Goal: Task Accomplishment & Management: Complete application form

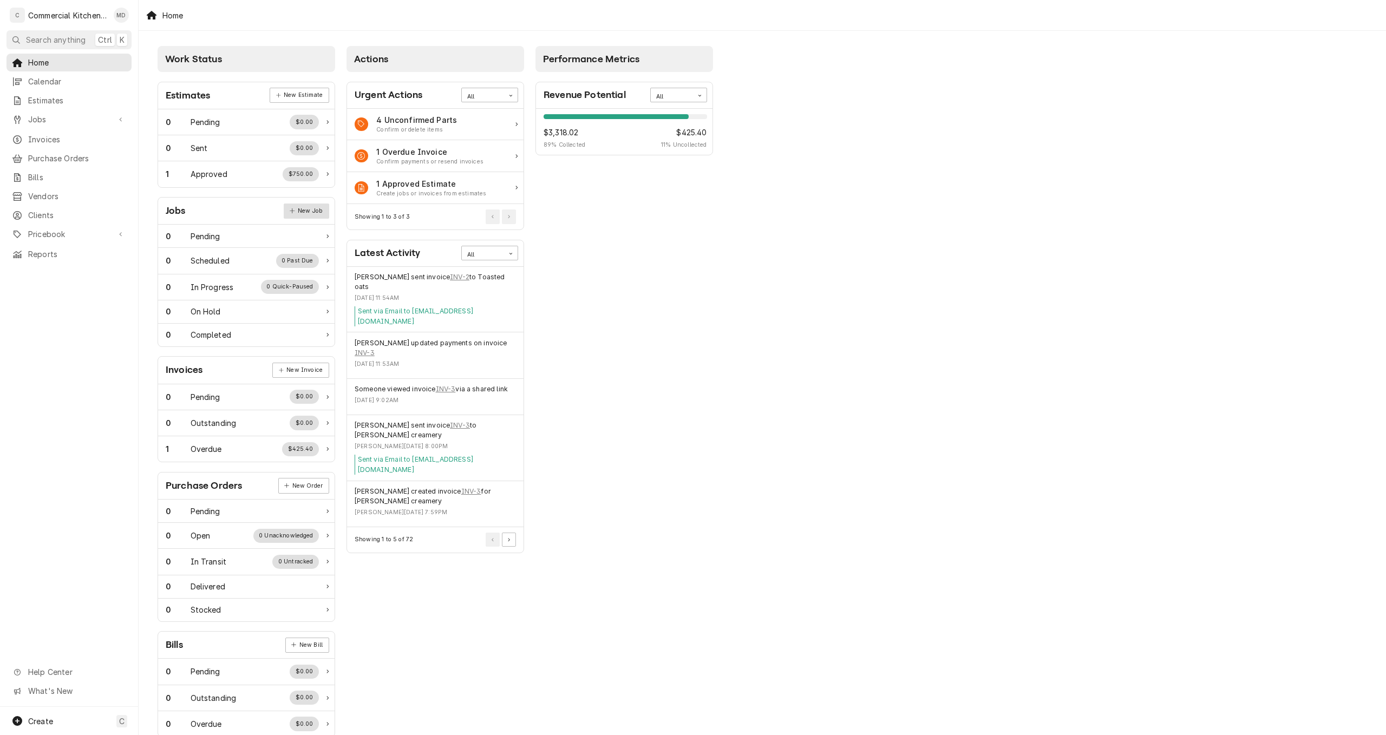
click at [314, 212] on link "New Job" at bounding box center [306, 211] width 45 height 15
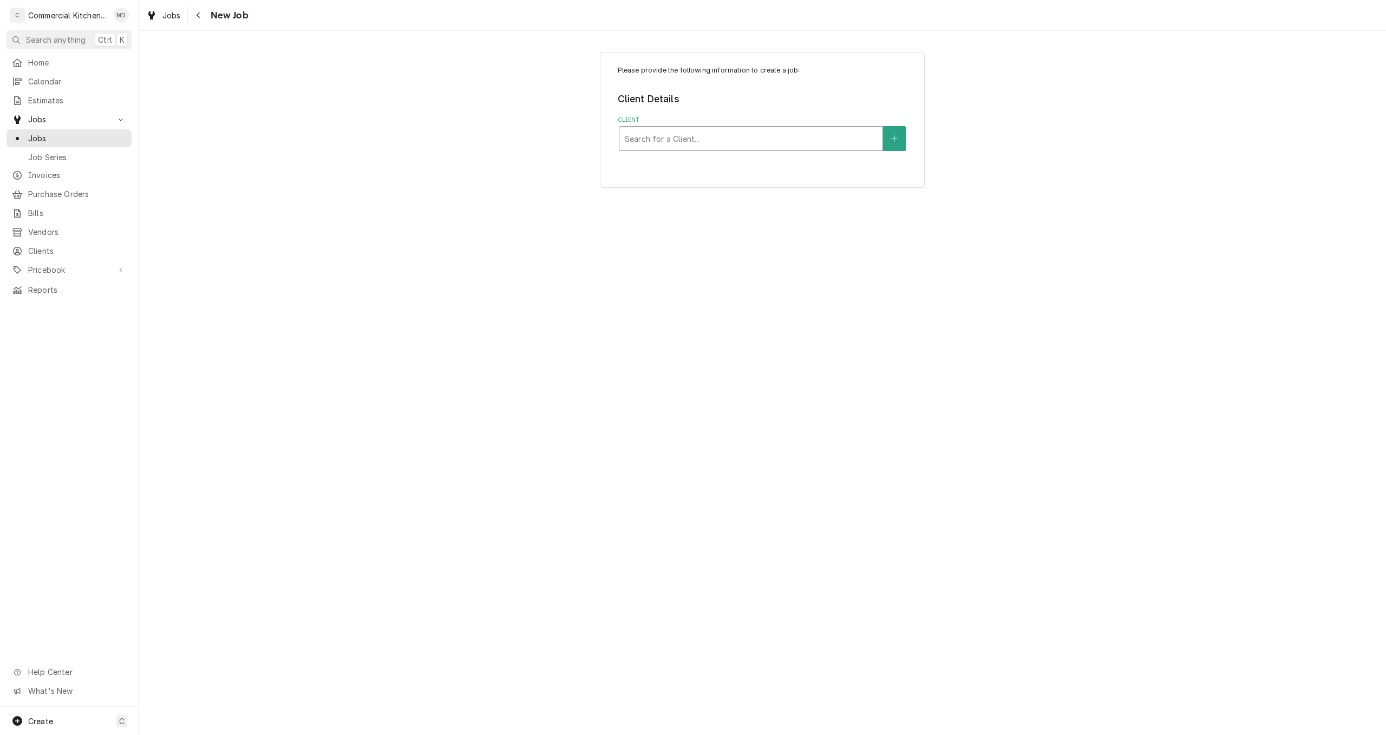
click at [712, 135] on div "Client" at bounding box center [751, 138] width 252 height 19
click at [895, 146] on button "Client" at bounding box center [894, 138] width 23 height 25
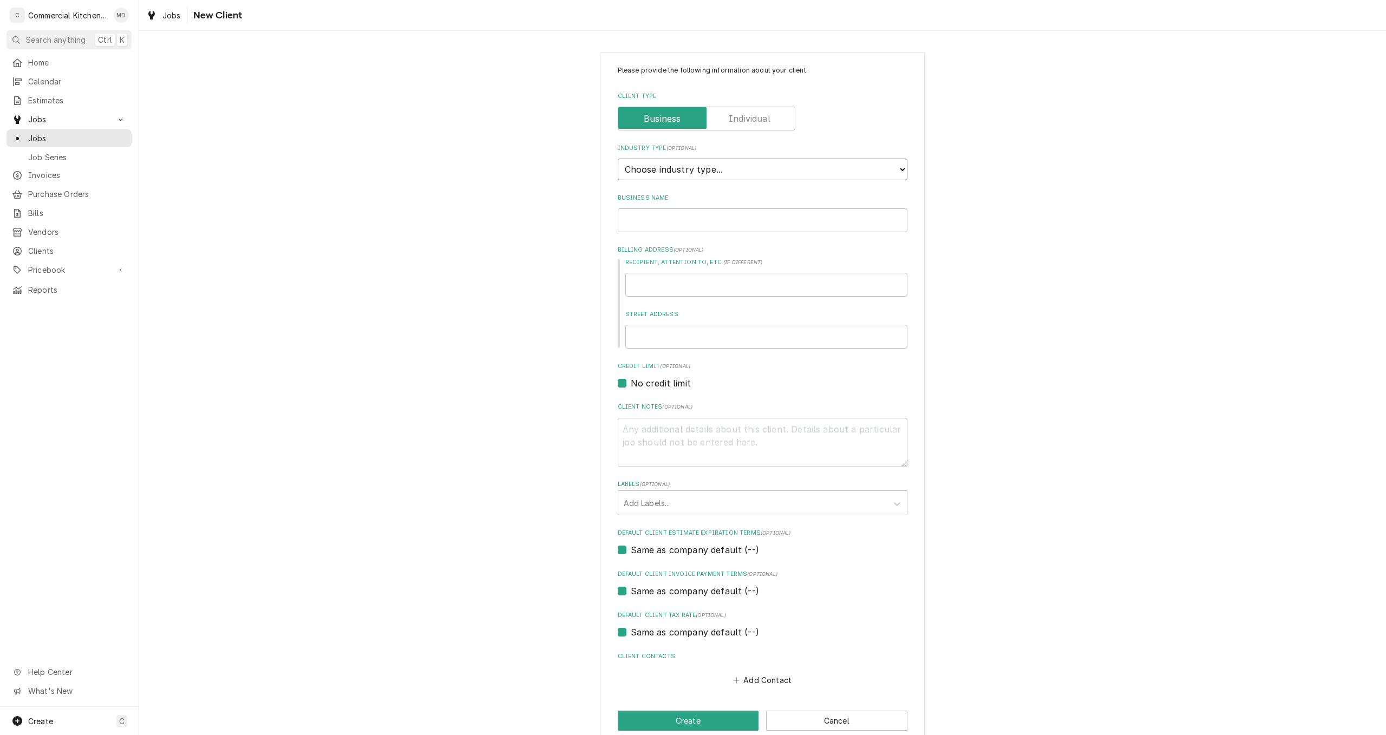
click at [897, 170] on select "Choose industry type... Residential Commercial Industrial Government" at bounding box center [763, 170] width 290 height 22
select select "2"
click at [618, 159] on select "Choose industry type... Residential Commercial Industrial Government" at bounding box center [763, 170] width 290 height 22
click at [636, 219] on input "Business Name" at bounding box center [763, 220] width 290 height 24
type textarea "x"
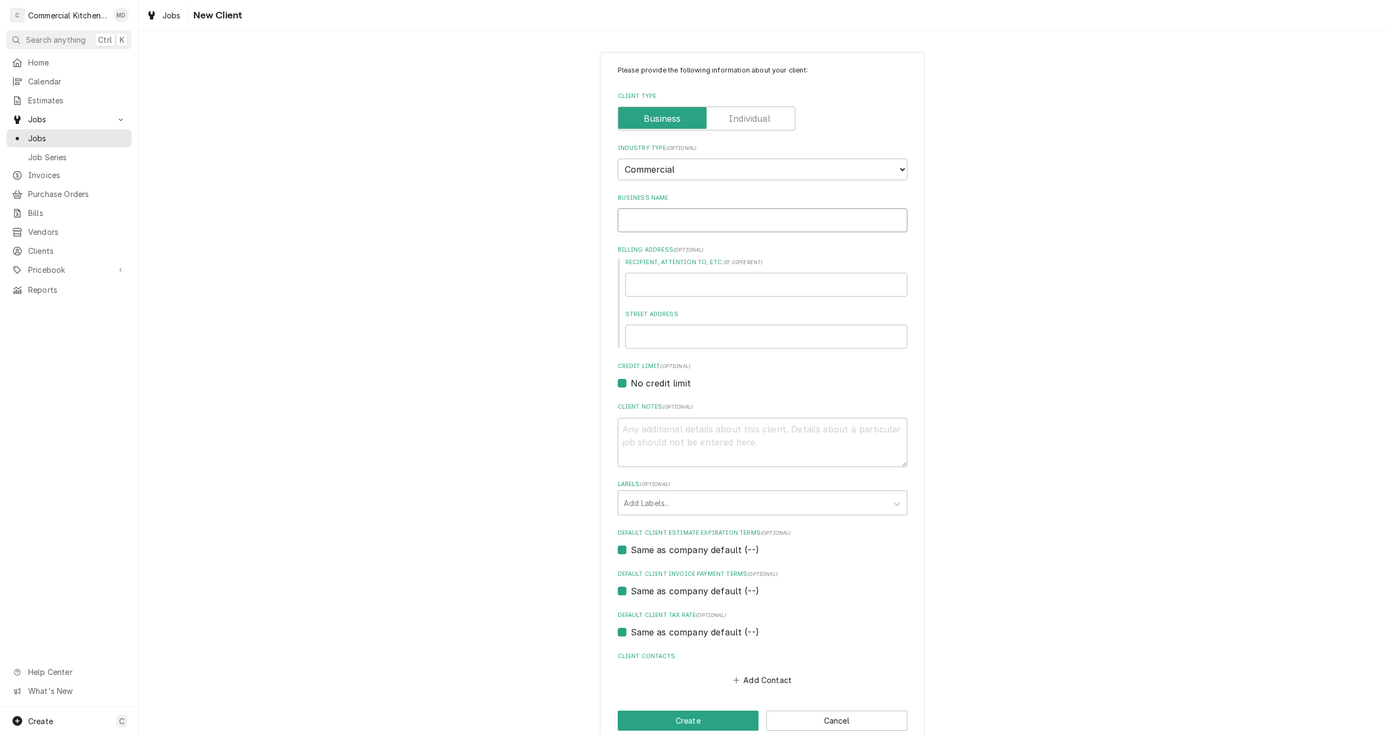
type input "P"
type textarea "x"
type input "Po"
type textarea "x"
type input "Pop"
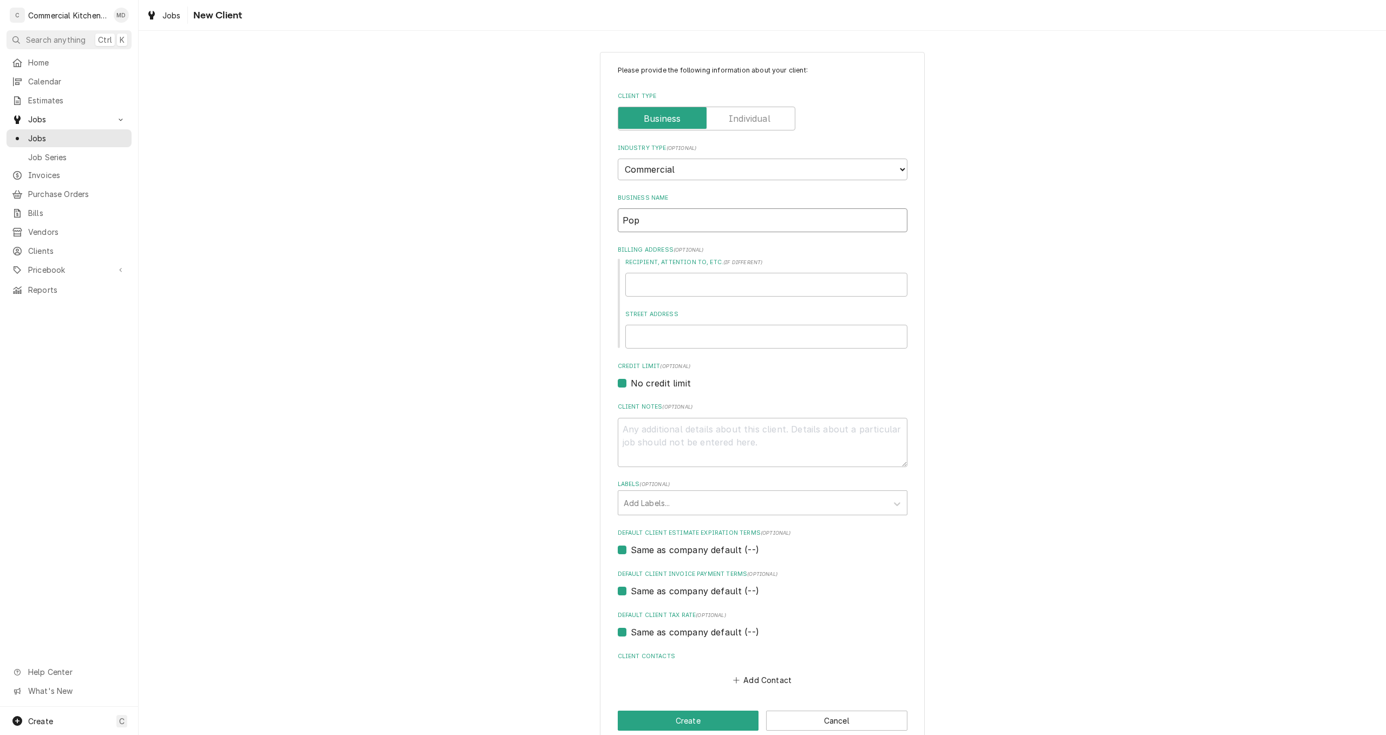
type textarea "x"
type input "[PERSON_NAME]"
type textarea "x"
type input "Poppi"
type textarea "x"
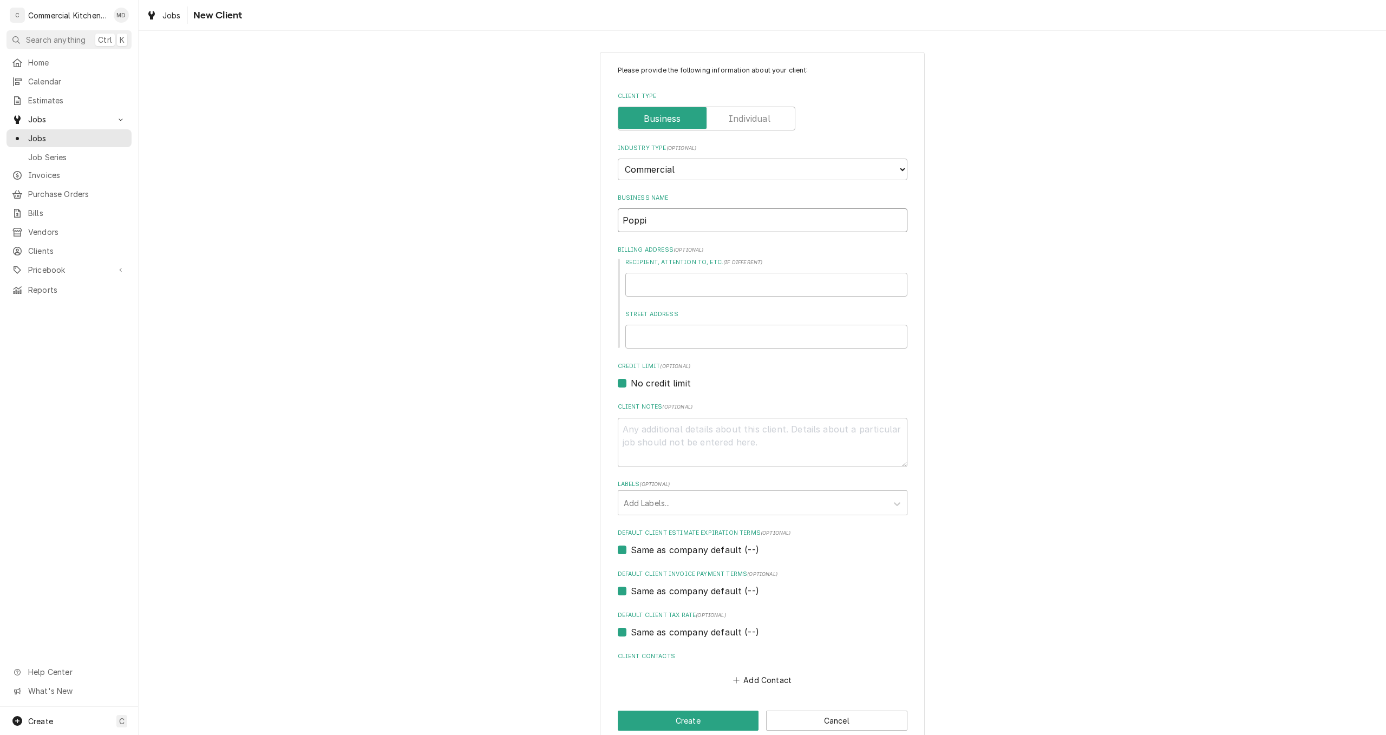
type input "Poppie"
type textarea "x"
type input "Poppies"
type textarea "x"
type input "Poppies"
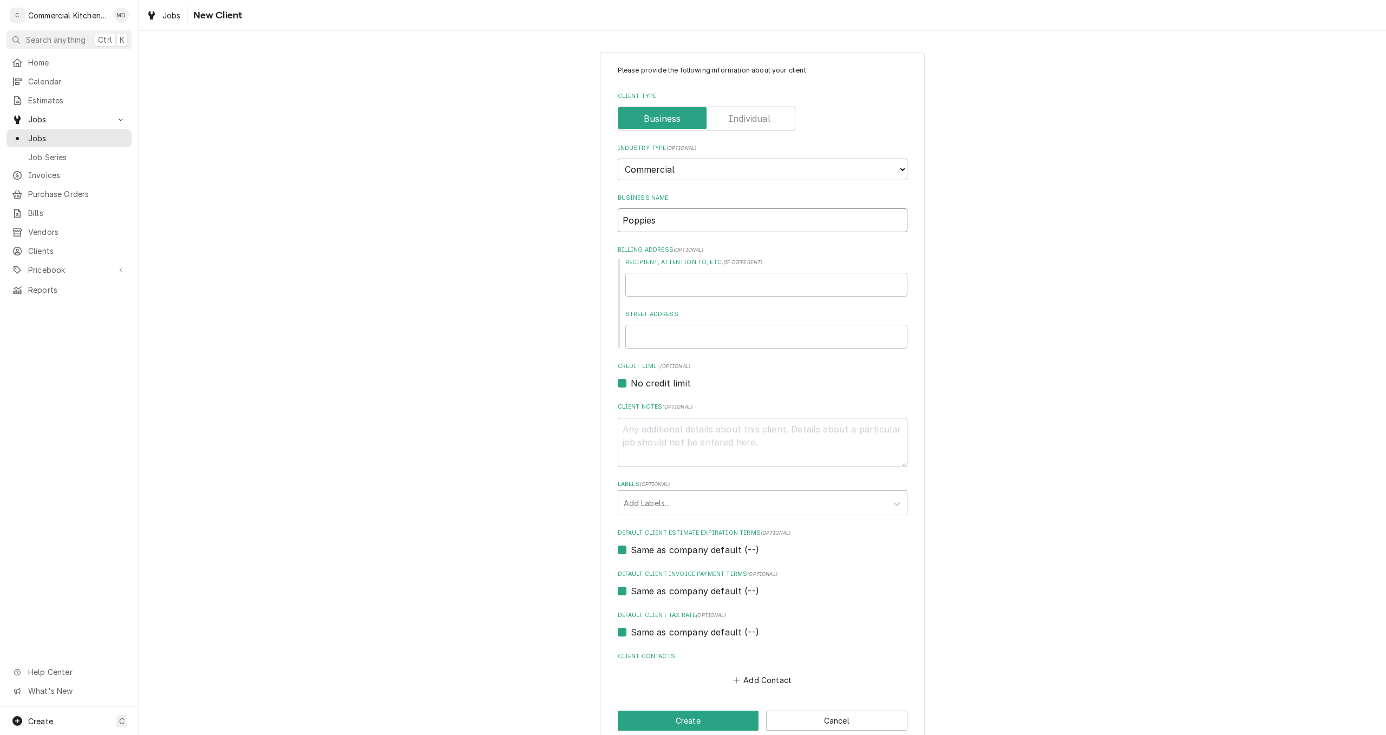
type textarea "x"
type input "Poppies C"
type textarea "x"
type input "Poppies Co"
type textarea "x"
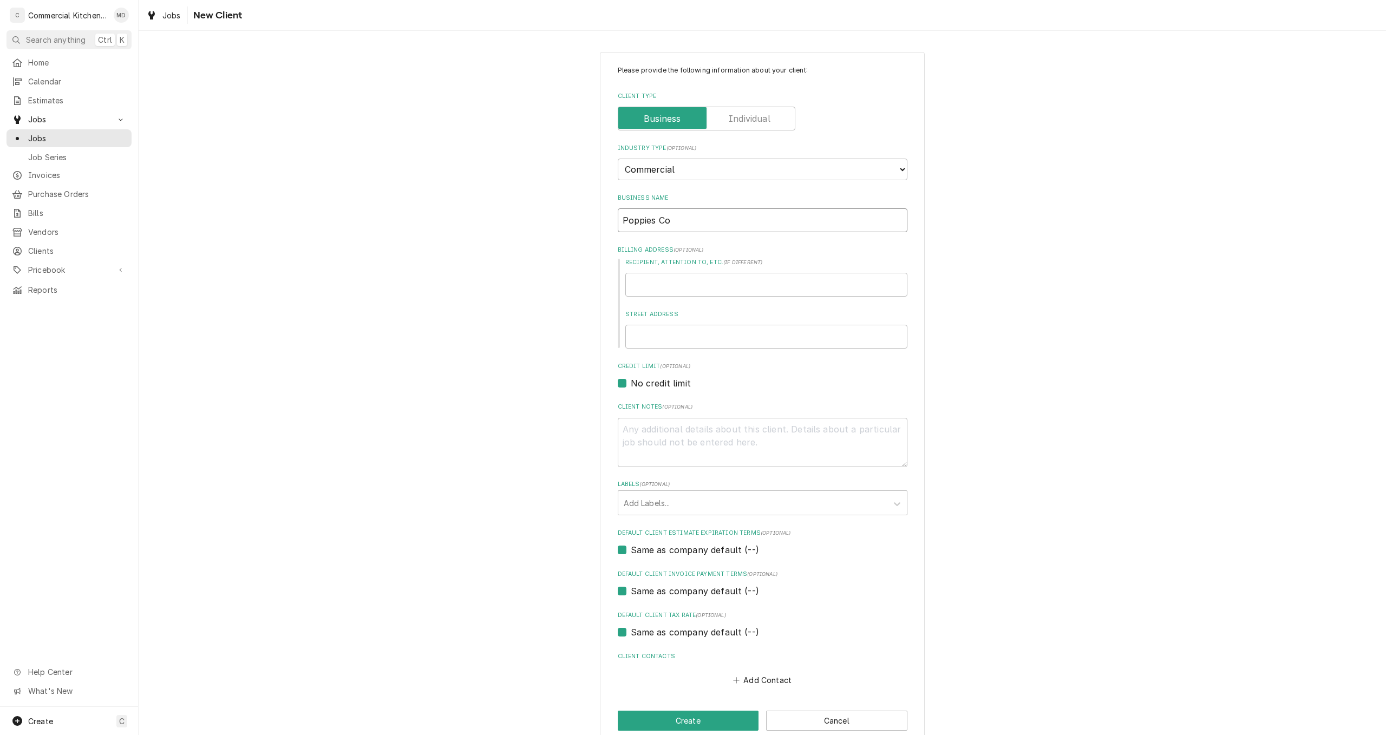
type input "Poppies Con"
type textarea "x"
type input "Poppies Conc"
type textarea "x"
type input "Poppies Conce"
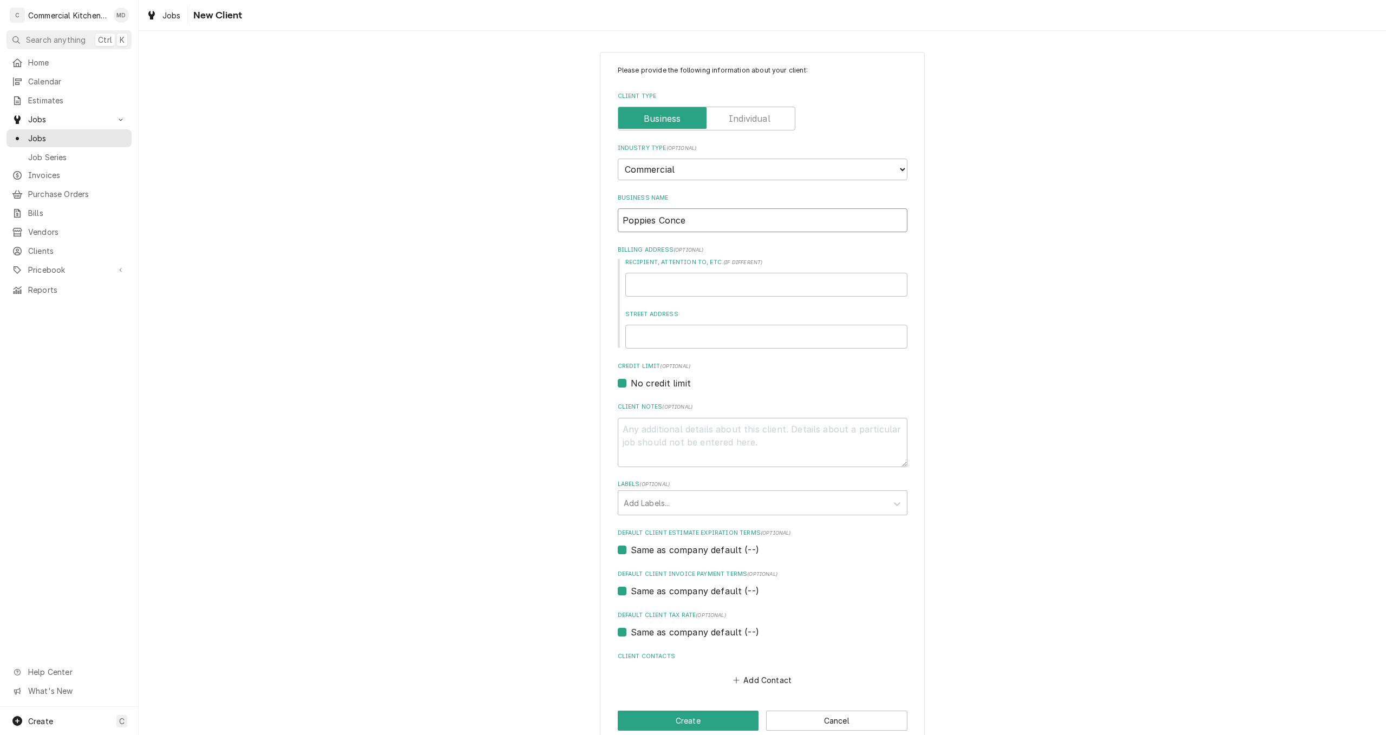
type textarea "x"
type input "Poppies Conces"
type textarea "x"
type input "Poppies Concess"
type textarea "x"
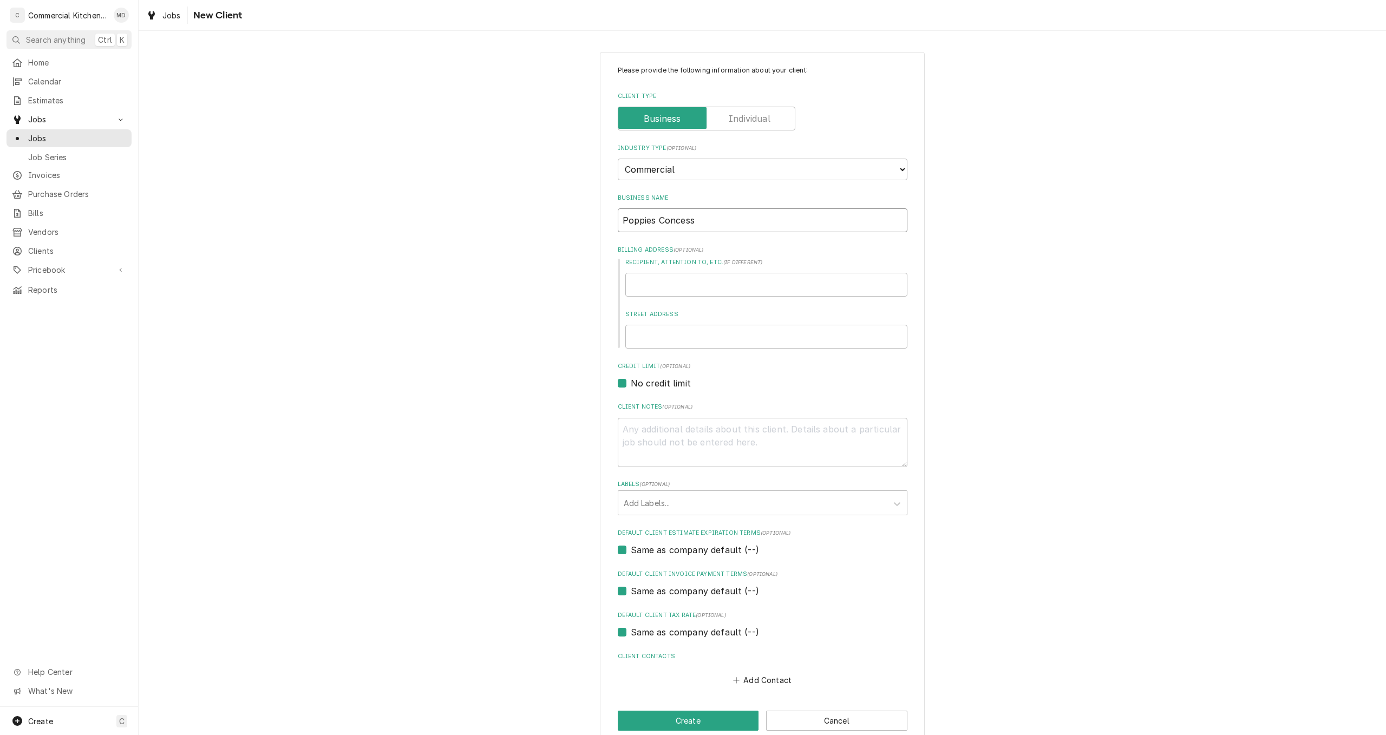
type input "Poppies Concessi"
type textarea "x"
type input "Poppies Concessio"
type textarea "x"
type input "Poppies Concession"
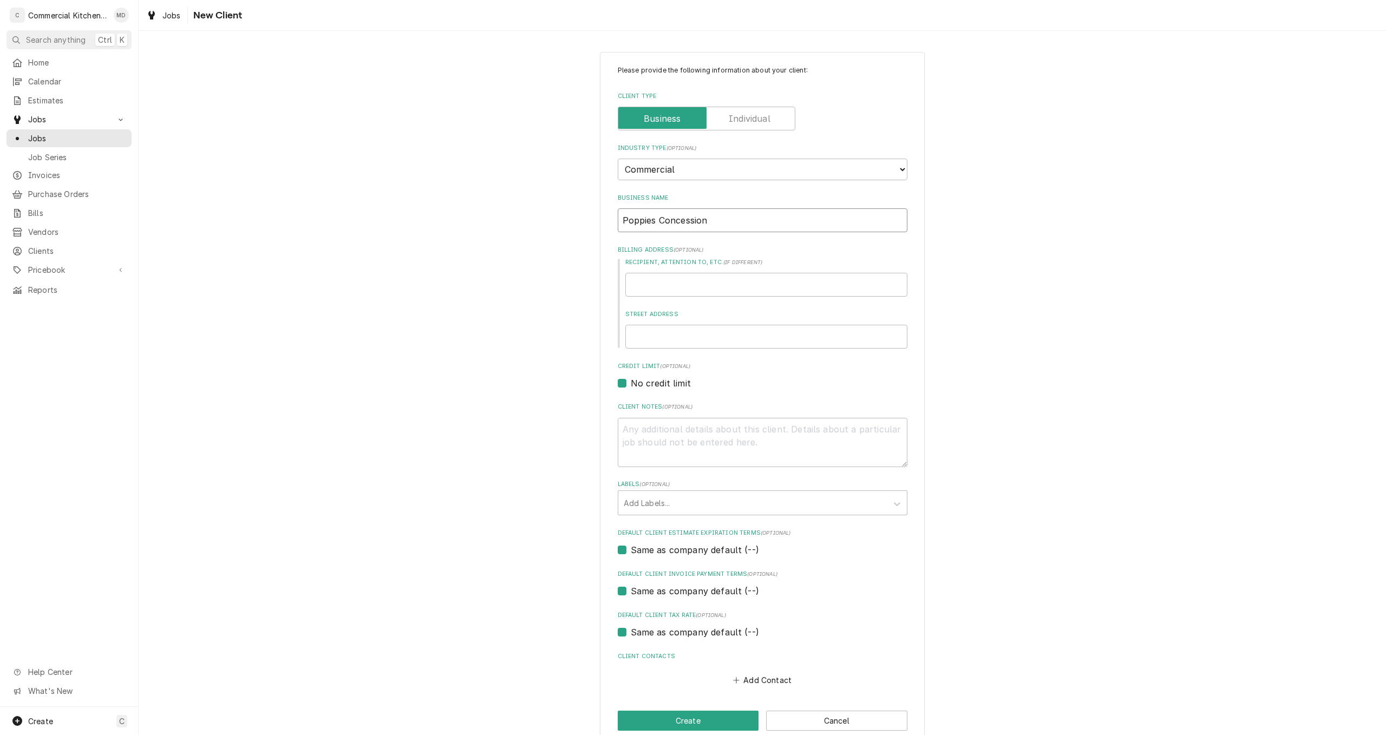
type textarea "x"
type input "Poppies Concessions"
type textarea "x"
type input "Poppies Concessions"
click at [653, 284] on input "Recipient, Attention To, etc. ( if different )" at bounding box center [766, 285] width 282 height 24
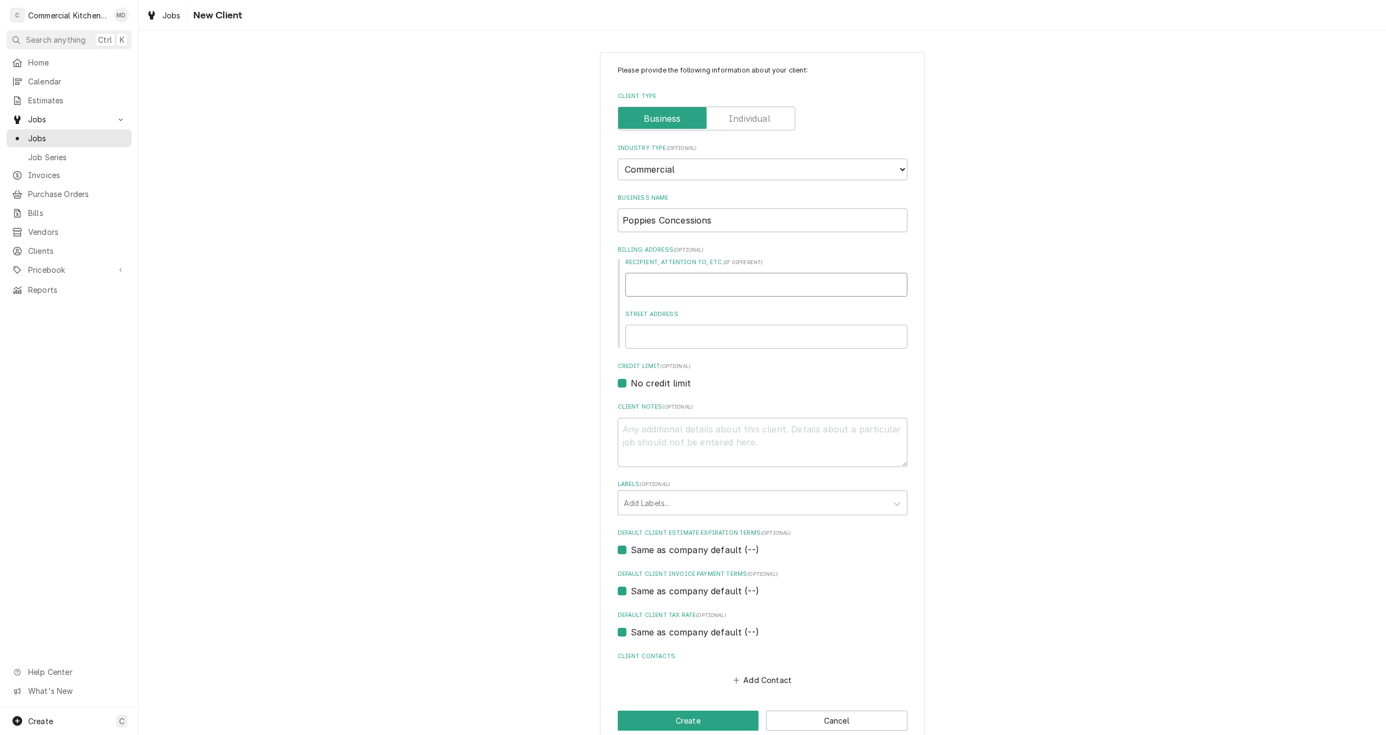
type textarea "x"
type input "P"
type textarea "x"
type input "PO"
type textarea "x"
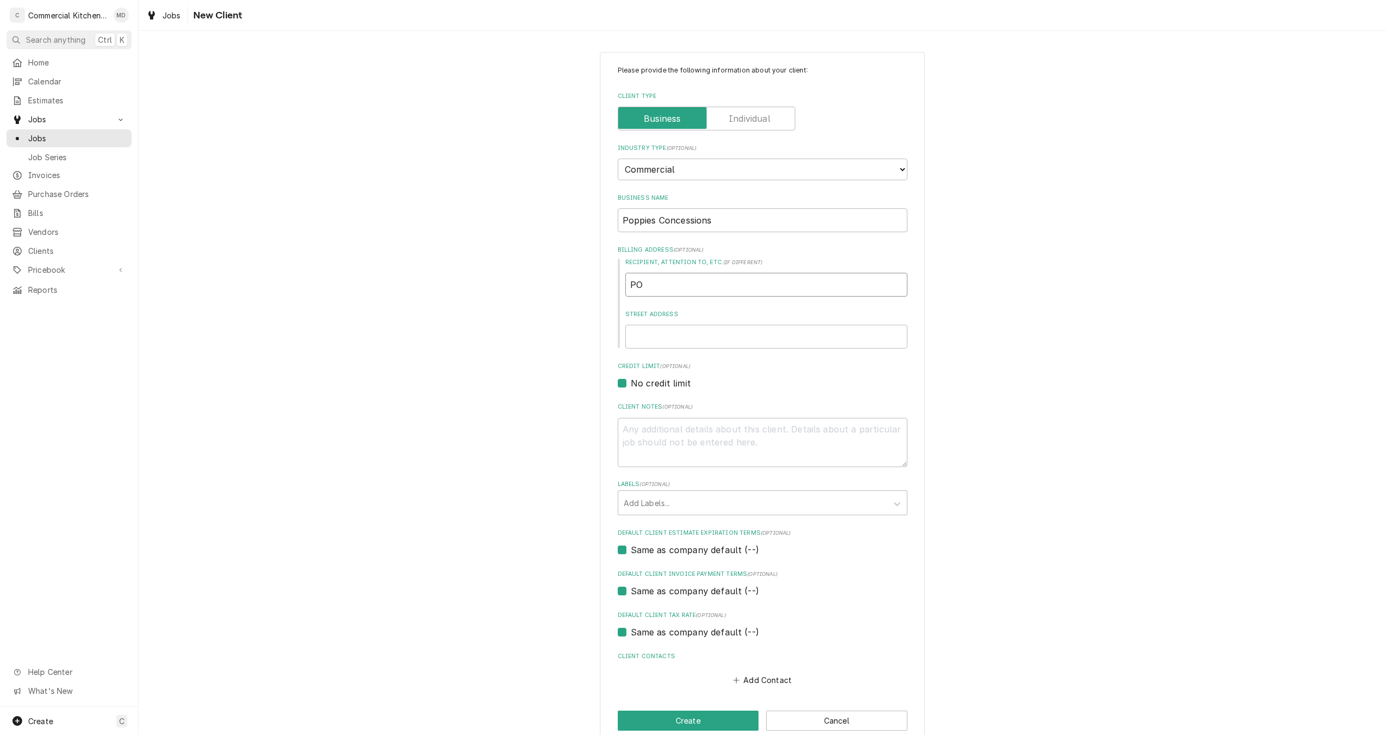
type input "PO"
type textarea "x"
type input "PO b"
type textarea "x"
type input "PO bo"
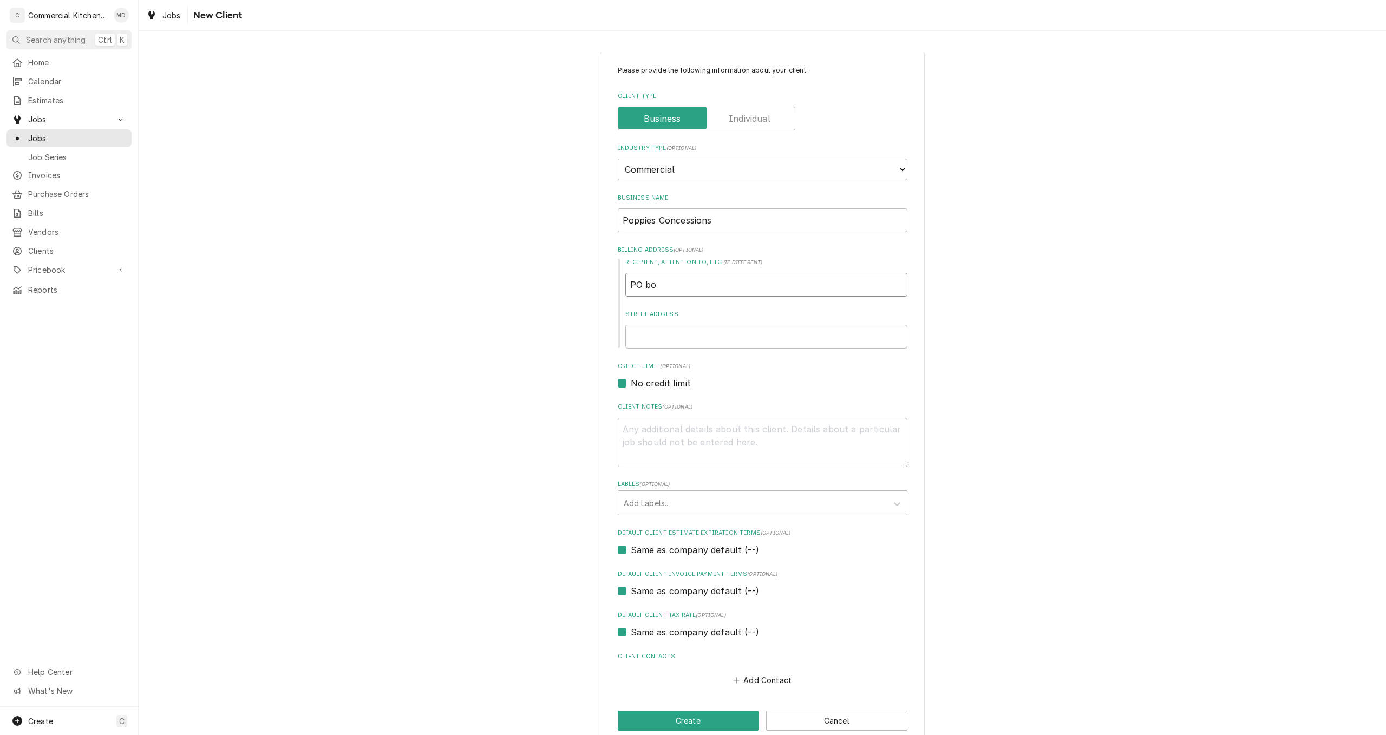
type textarea "x"
type input "PO box"
type textarea "x"
type input "PO box"
type textarea "x"
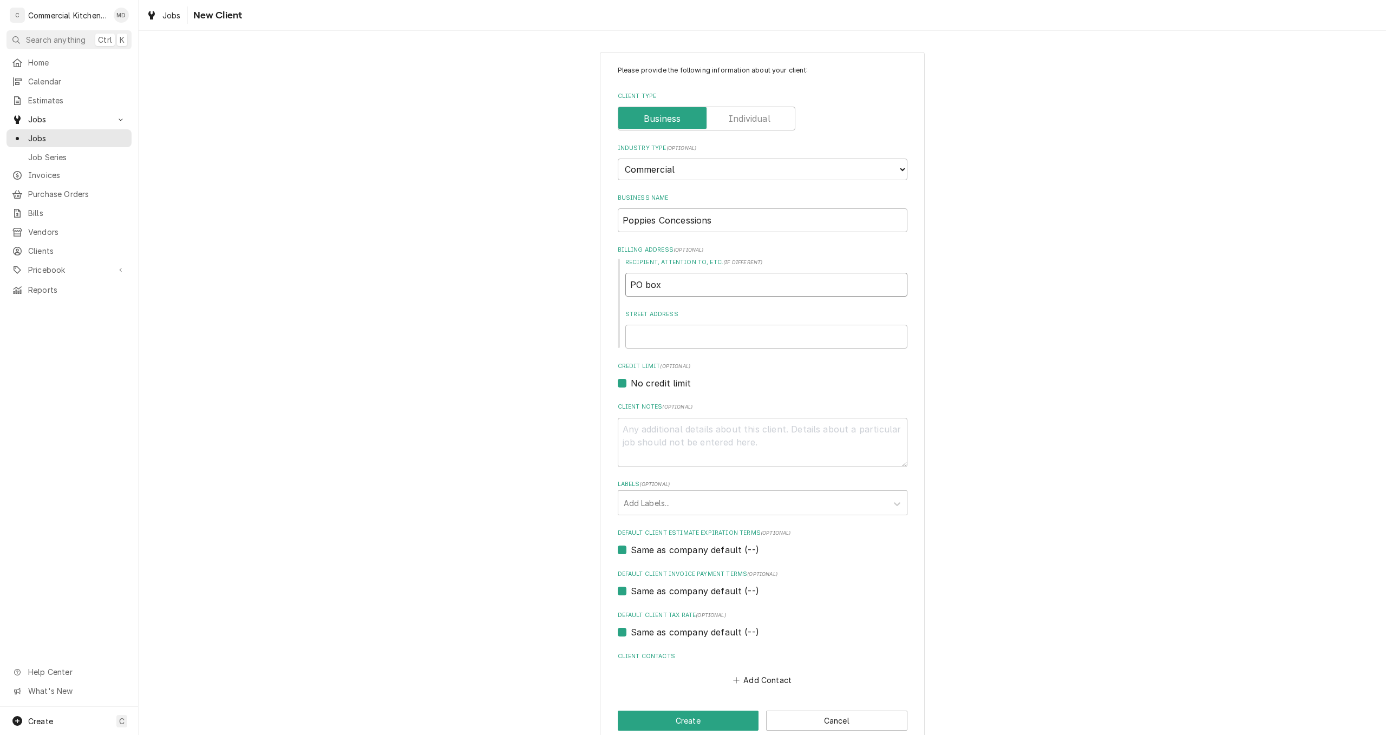
type input "PO box 1"
type textarea "x"
type input "PO box 18"
type textarea "x"
type input "PO box 188"
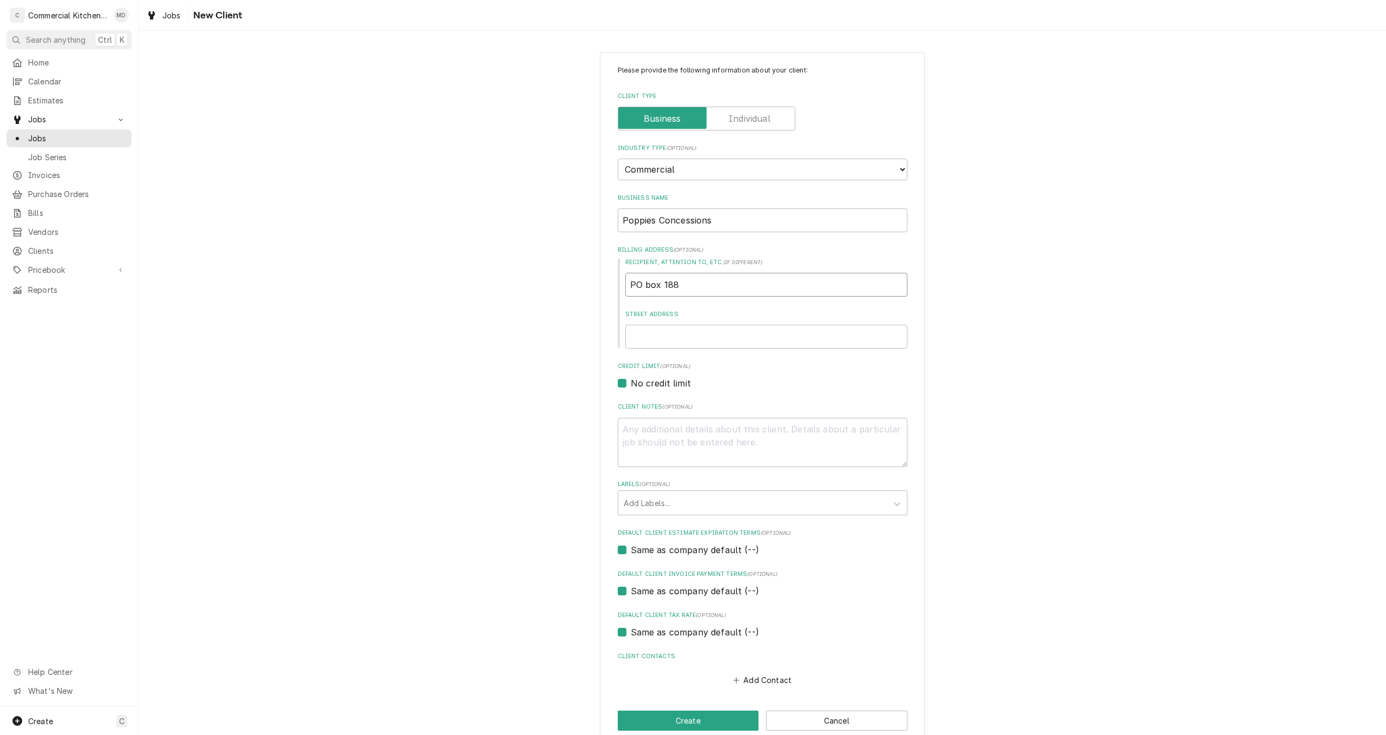
type textarea "x"
type input "PO box 188"
click at [636, 333] on input "Street Address" at bounding box center [766, 337] width 282 height 24
type textarea "x"
type input "c"
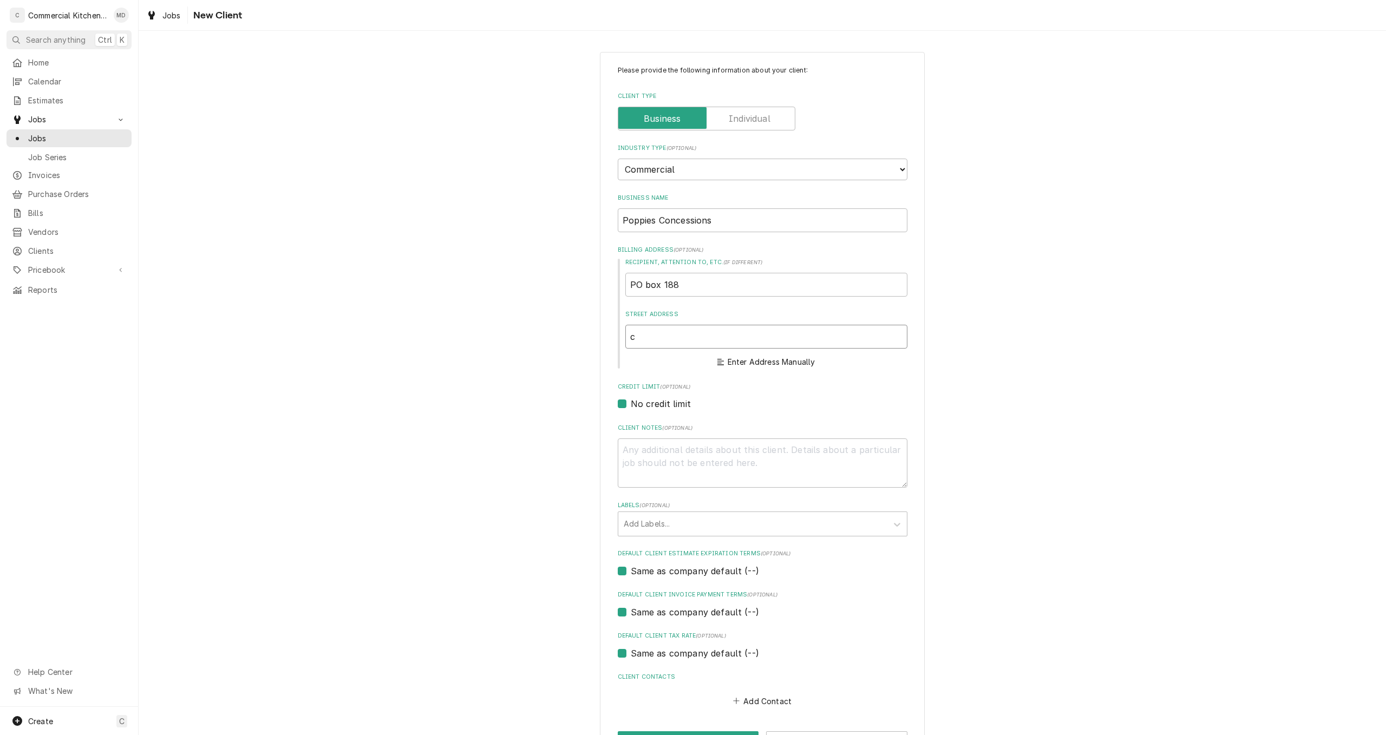
type textarea "x"
type input "cu"
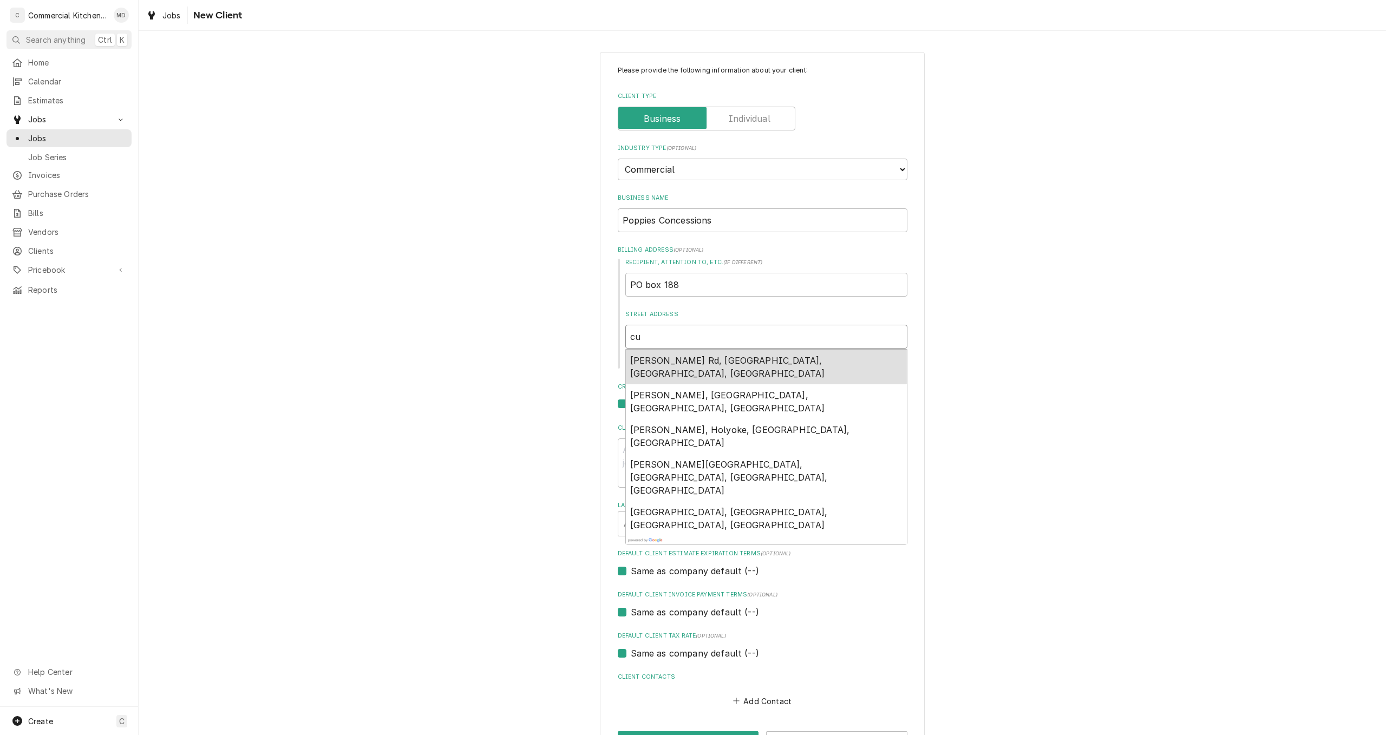
type textarea "x"
type input "cum"
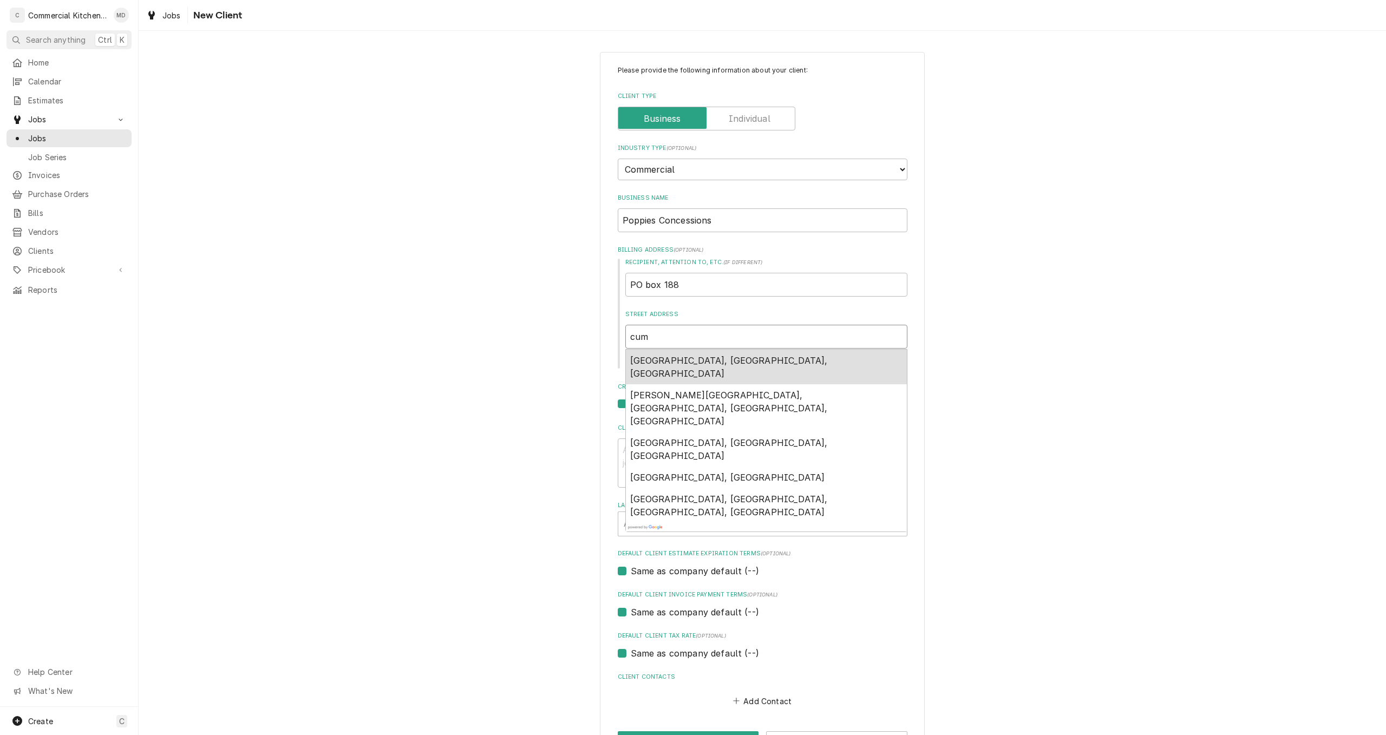
type textarea "x"
type input "cumm"
type textarea "x"
type input "cummi"
type textarea "x"
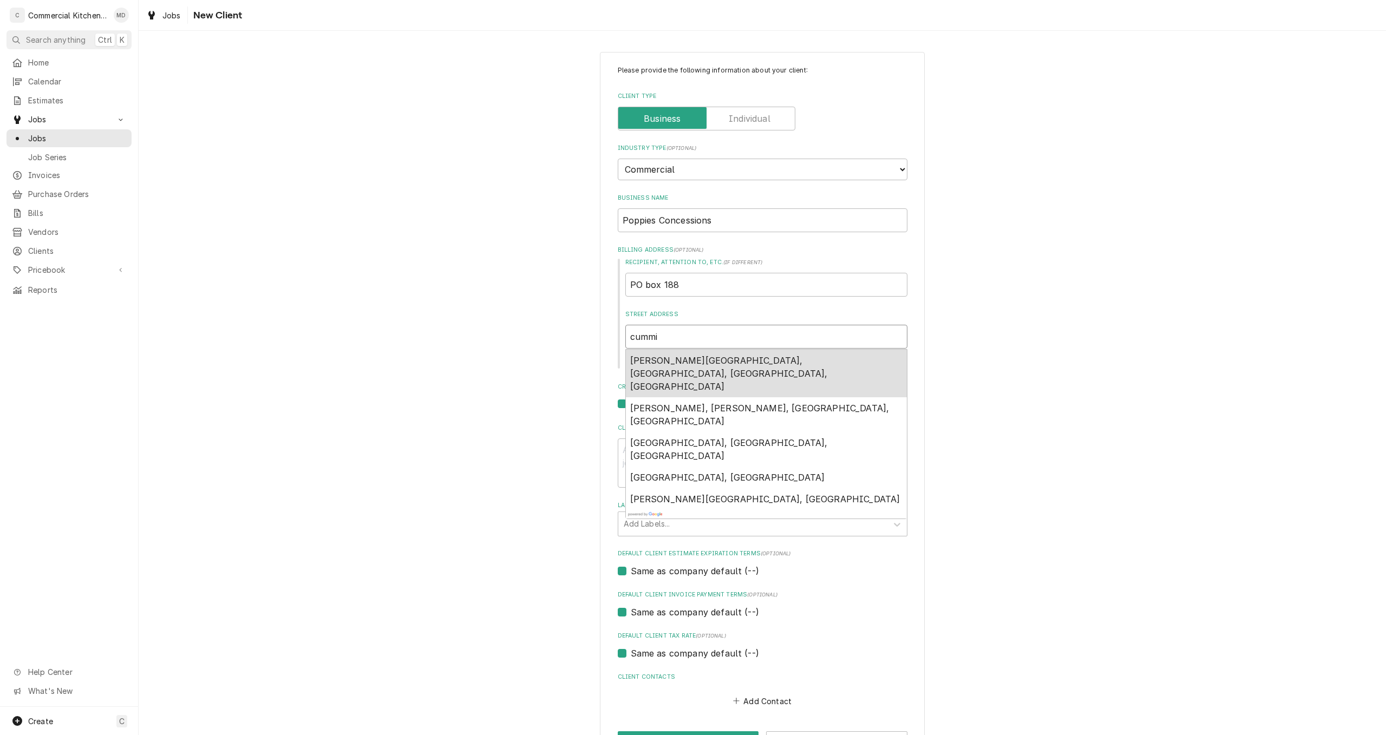
type input "cummin"
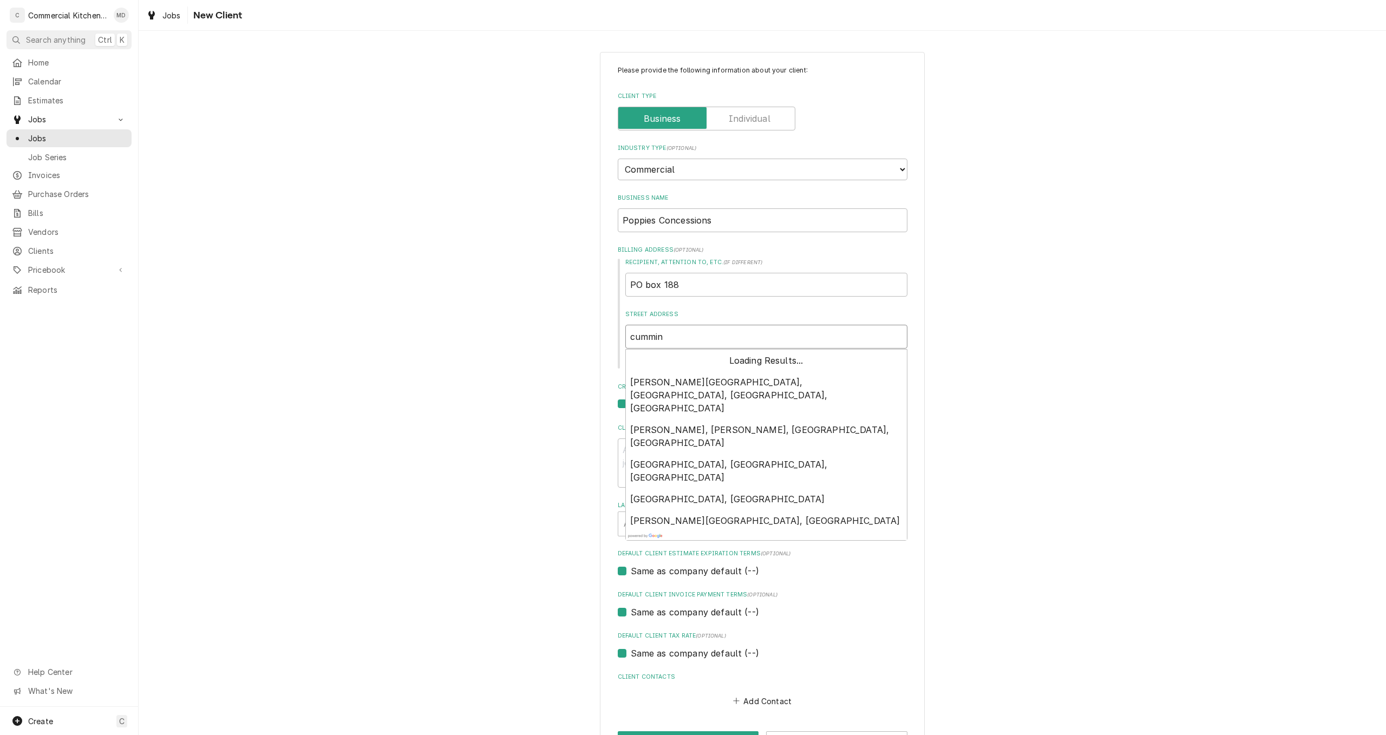
type textarea "x"
type input "cumming"
type textarea "x"
type input "cummingt"
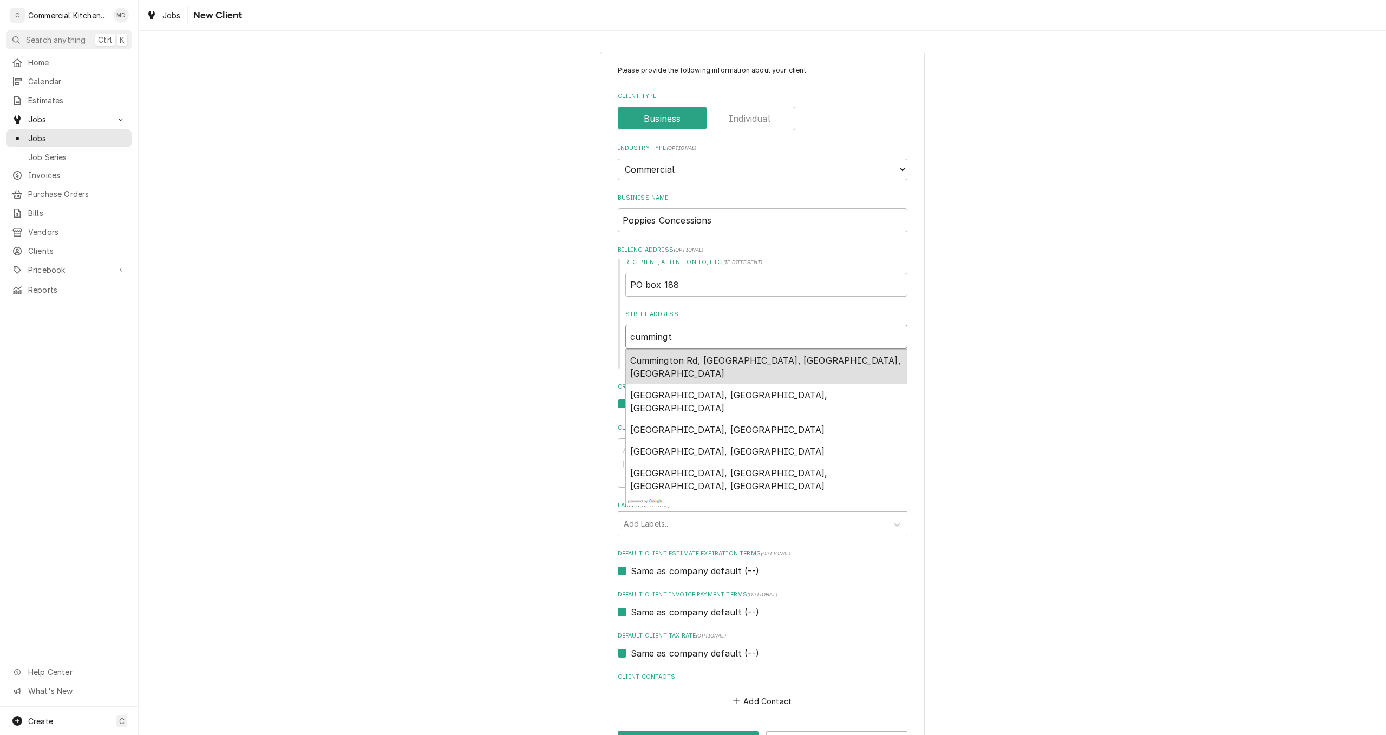
type textarea "x"
type input "cummingto"
type textarea "x"
type input "cummington"
type textarea "x"
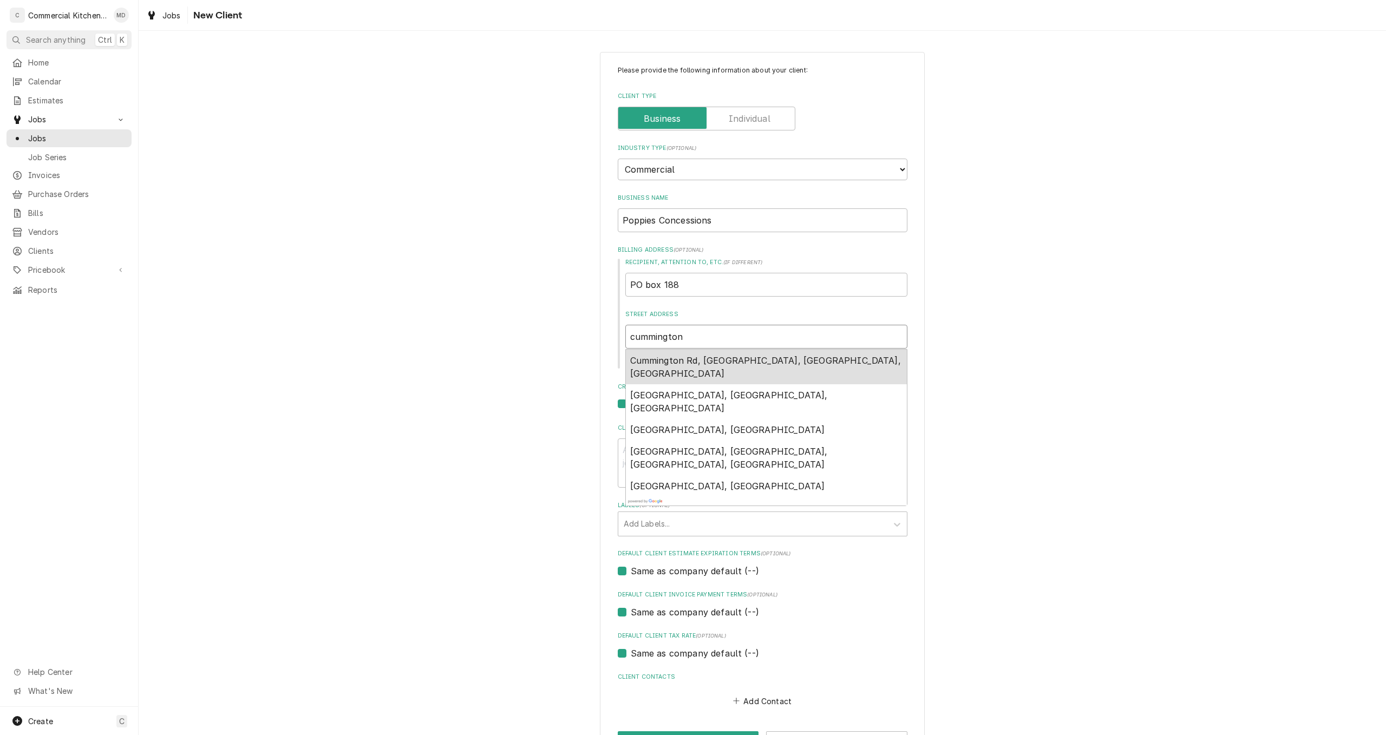
type input "cummington"
type textarea "x"
type input "cummington m"
type textarea "x"
type input "cummington ma"
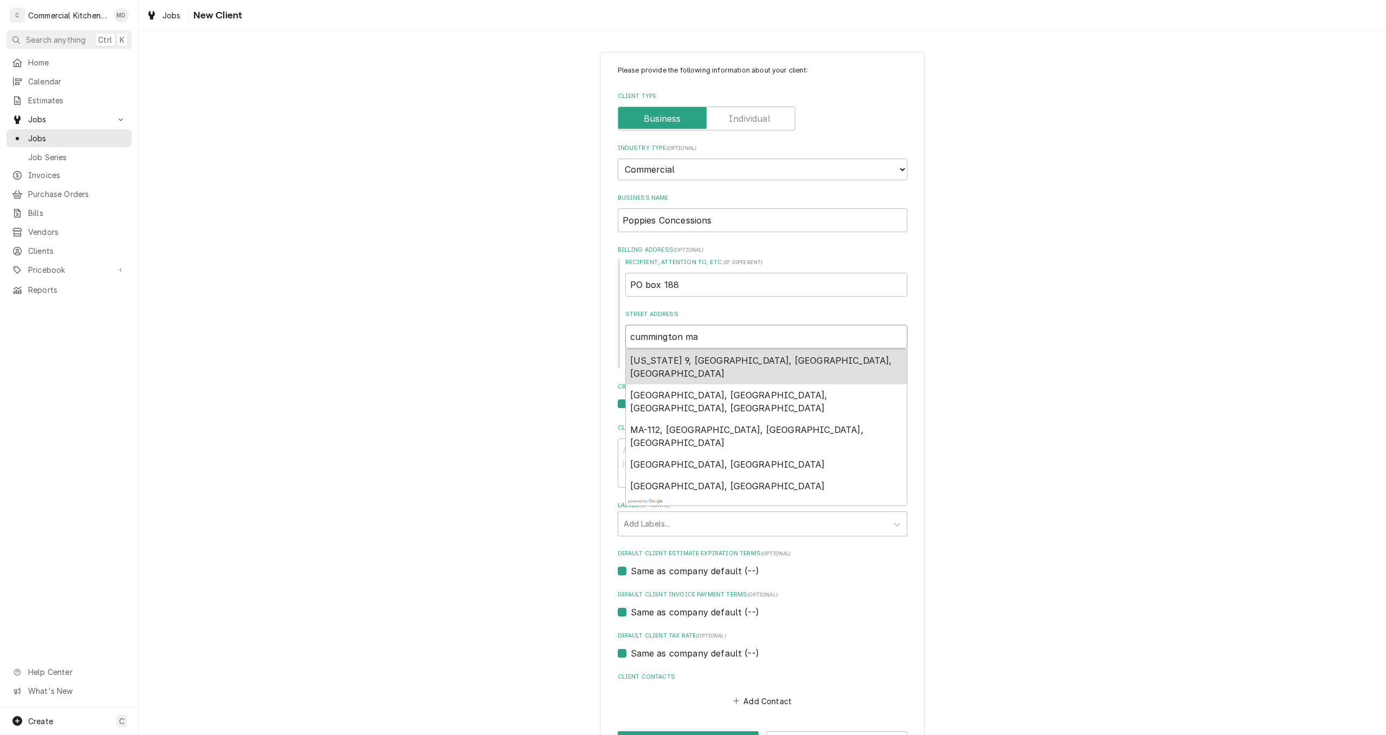
click at [707, 364] on span "Massachusetts 9, Cummington, MA, USA" at bounding box center [761, 367] width 262 height 24
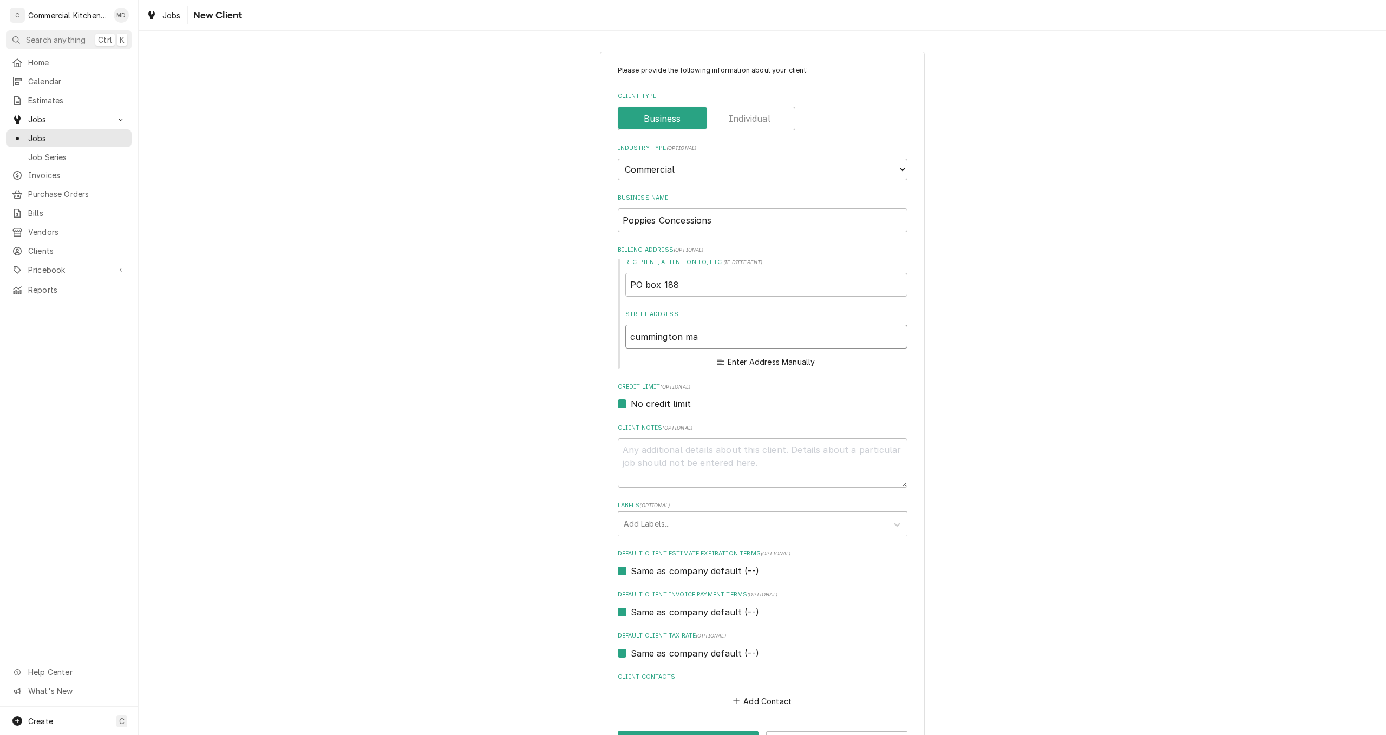
type textarea "x"
type input "MA-9"
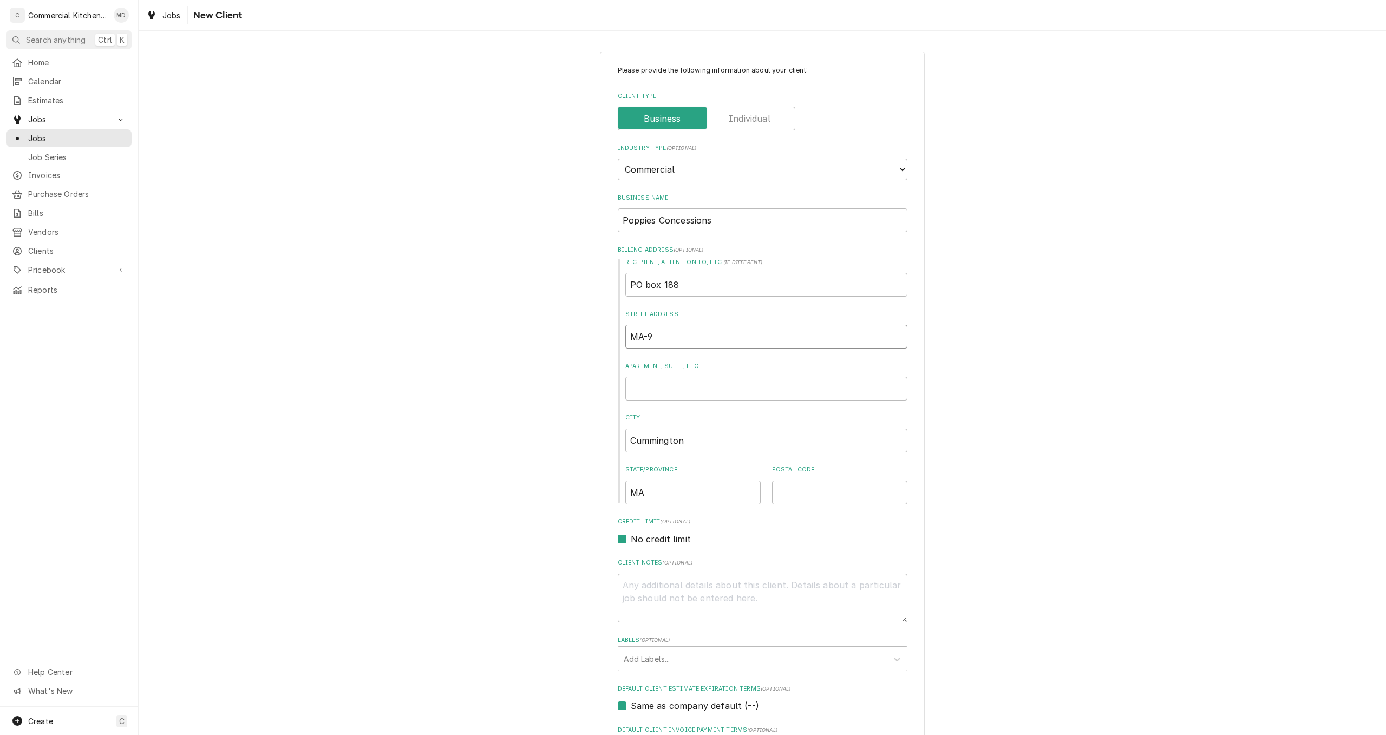
type textarea "x"
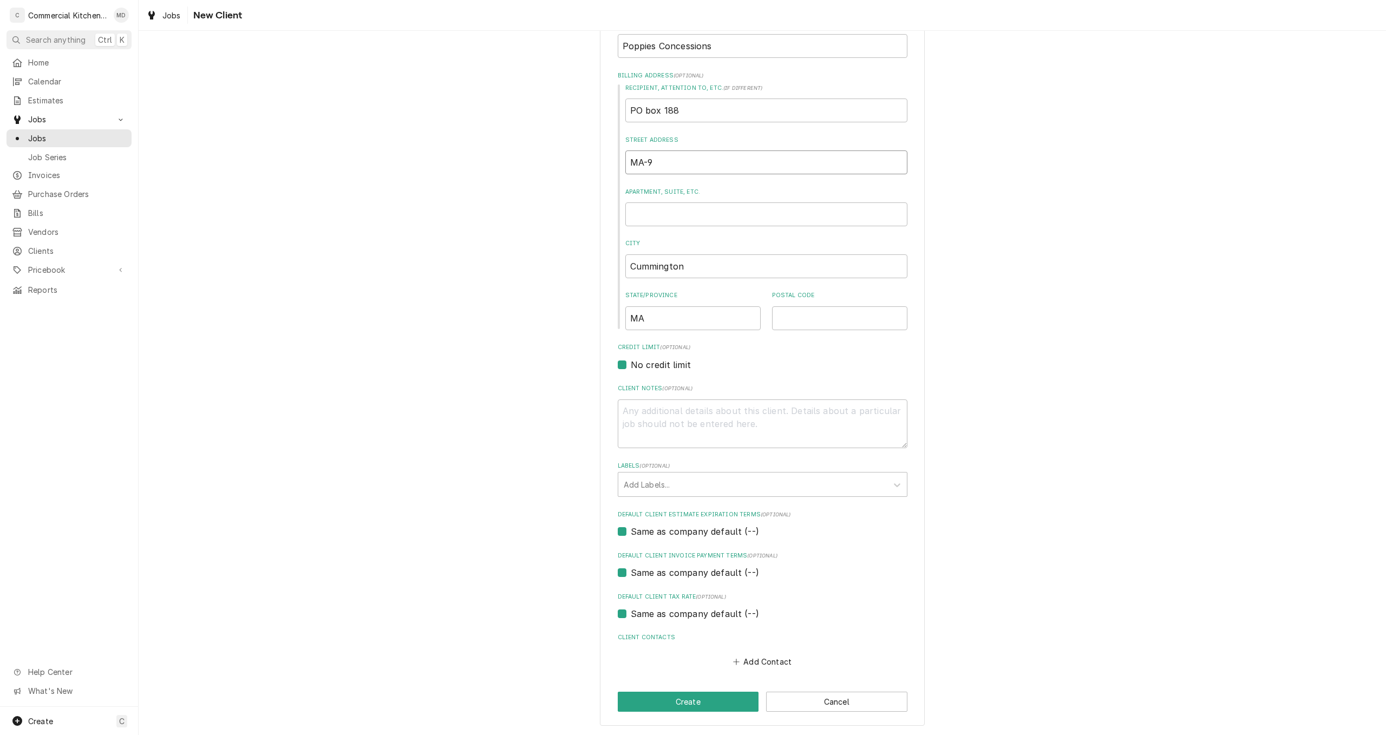
scroll to position [12, 0]
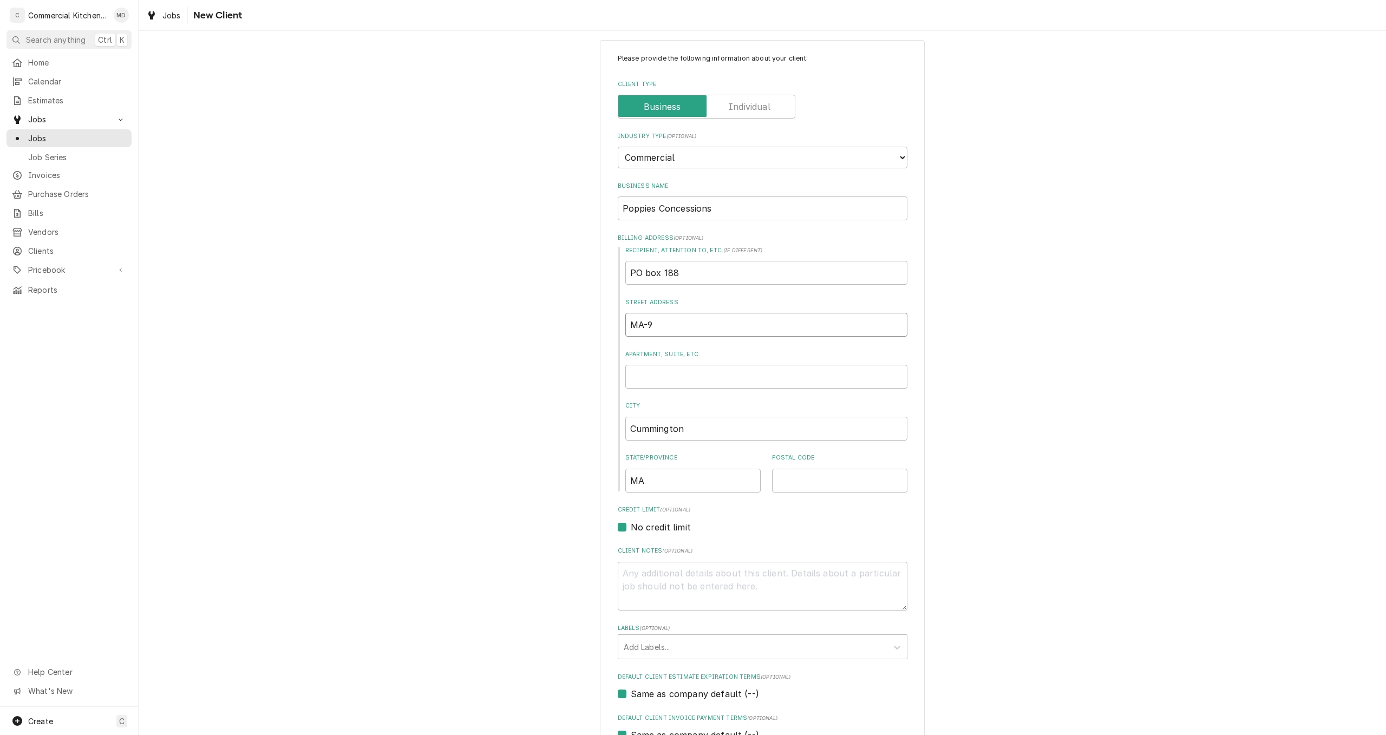
type input "MA-9"
click at [797, 476] on input "Postal Code" at bounding box center [839, 481] width 135 height 24
type textarea "x"
type input "0"
type textarea "x"
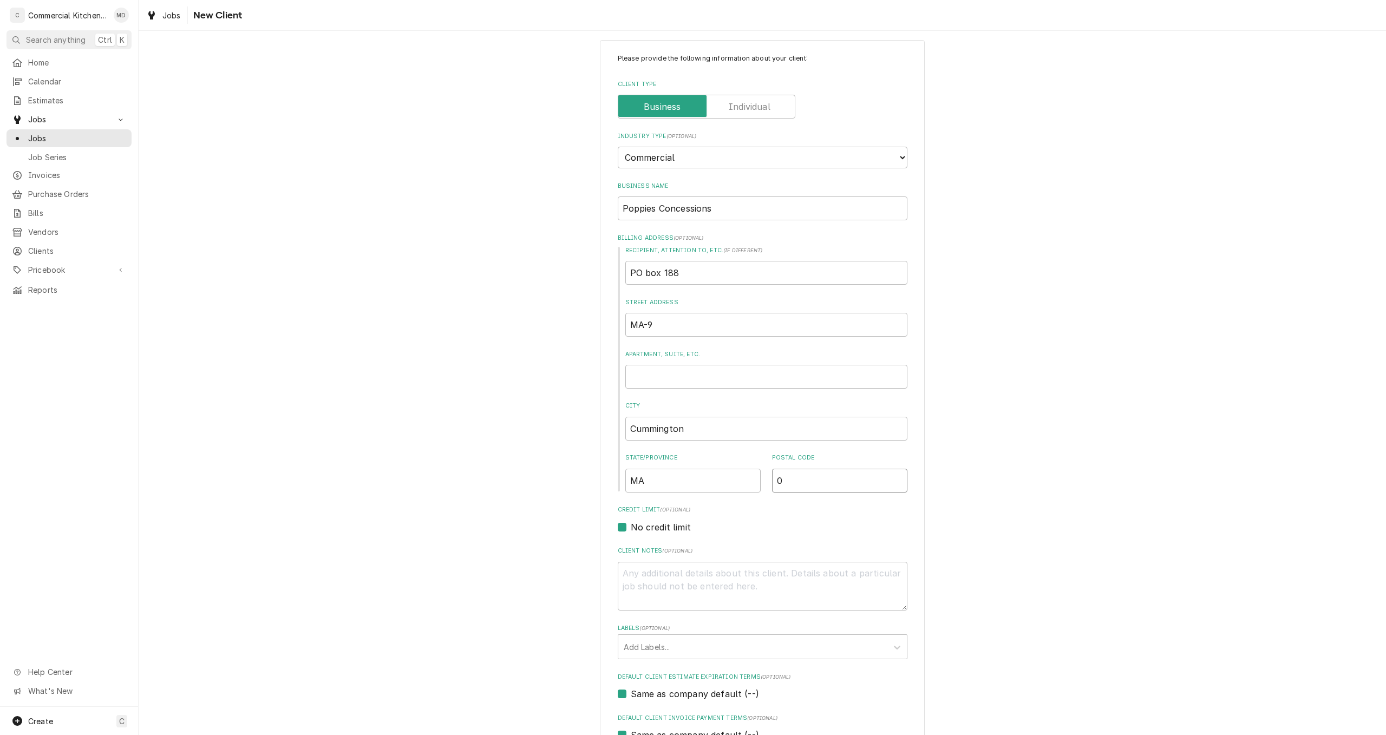
type input "01"
type textarea "x"
type input "010"
type textarea "x"
type input "0102"
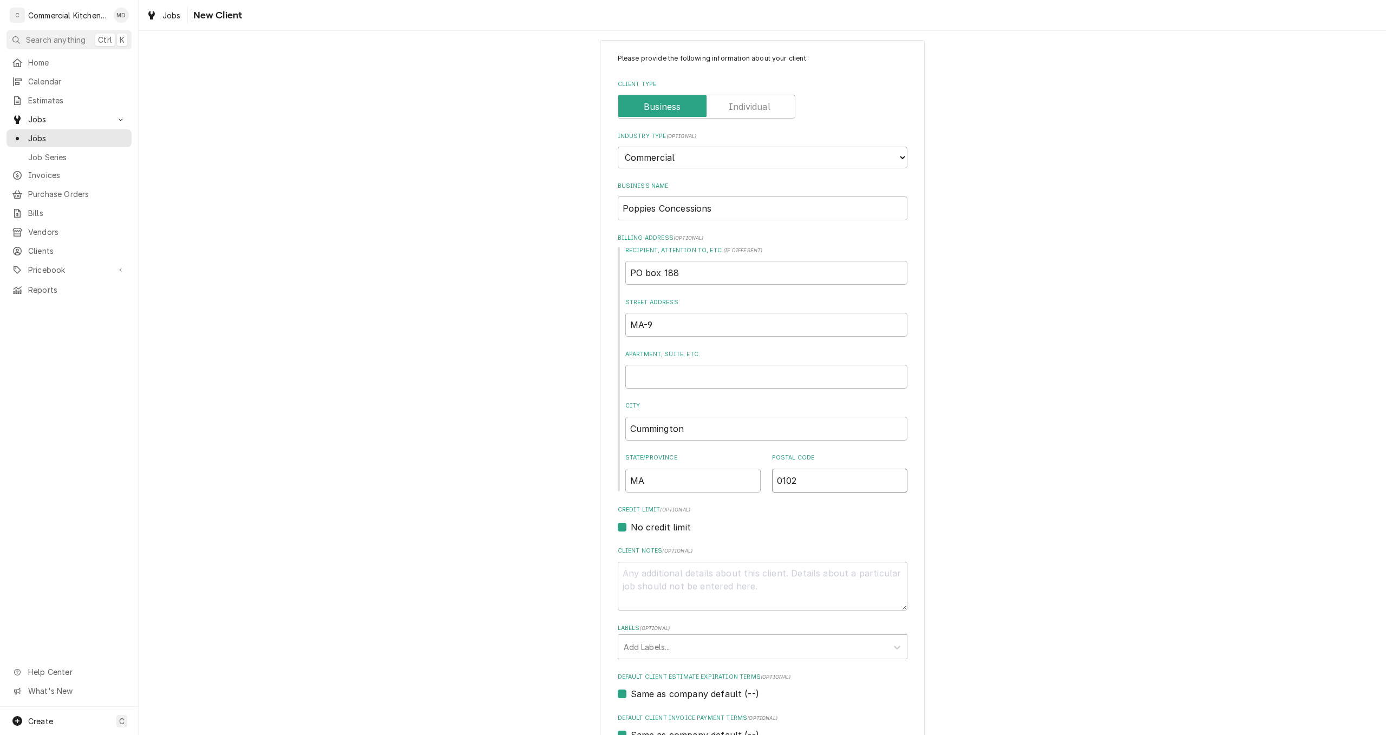
type textarea "x"
type input "01026"
type textarea "x"
type input "01026"
click at [658, 322] on input "MA-9" at bounding box center [766, 325] width 282 height 24
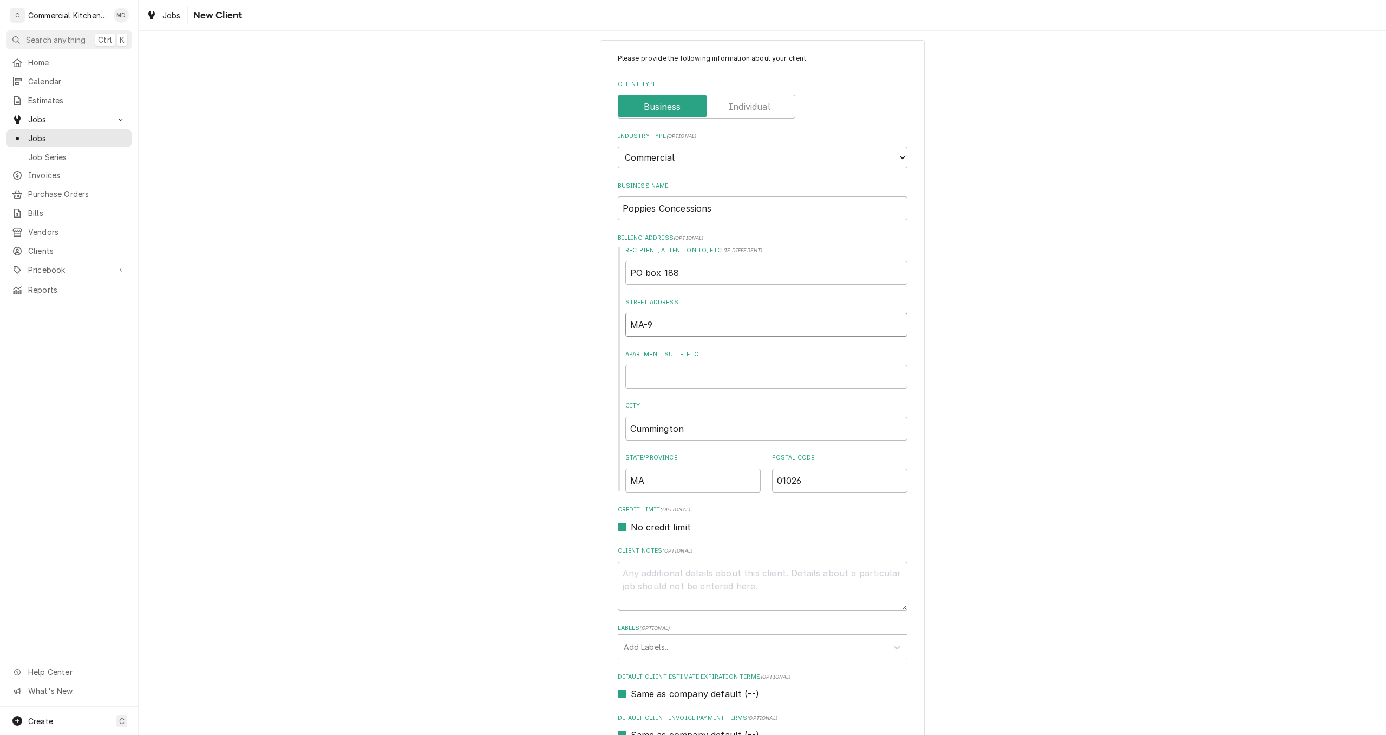
type textarea "x"
type input "MA-"
type textarea "x"
type input "MA"
type textarea "x"
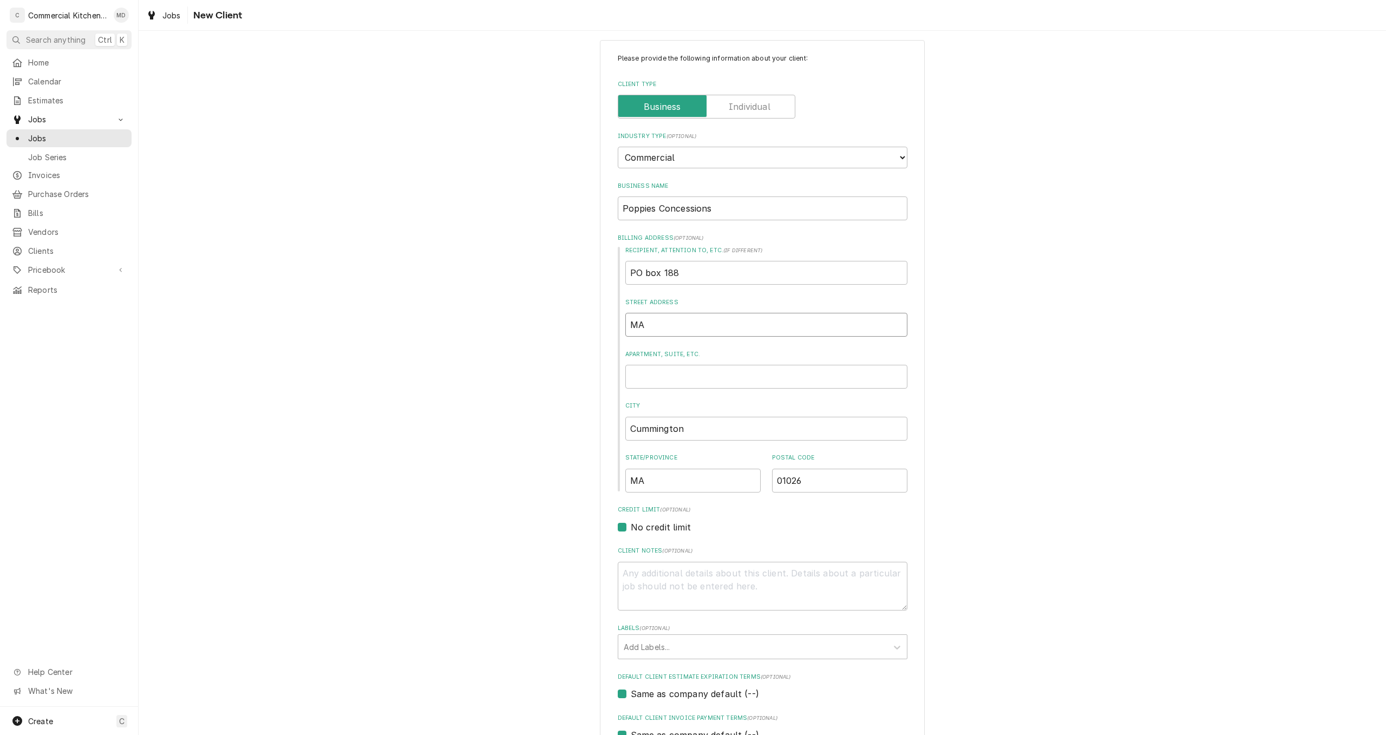
type input "M"
type textarea "x"
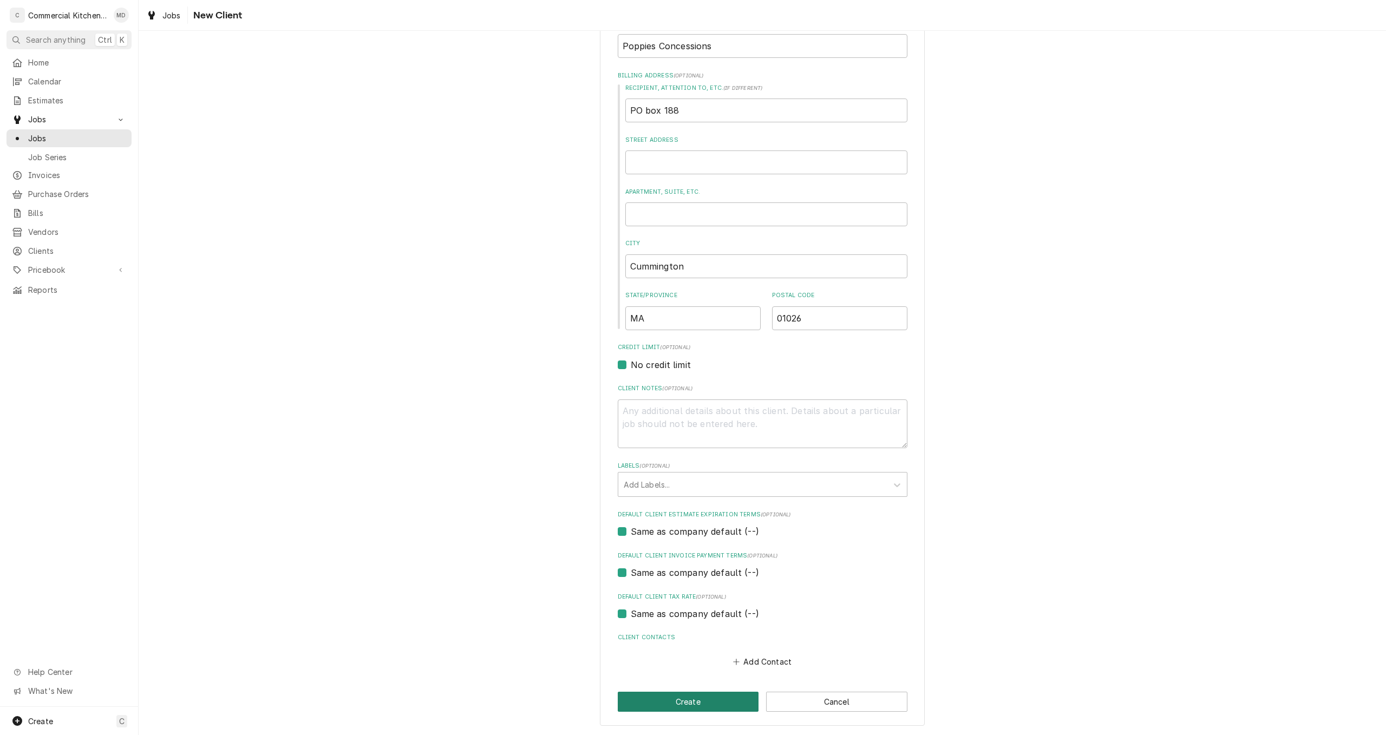
click at [683, 703] on button "Create" at bounding box center [688, 702] width 141 height 20
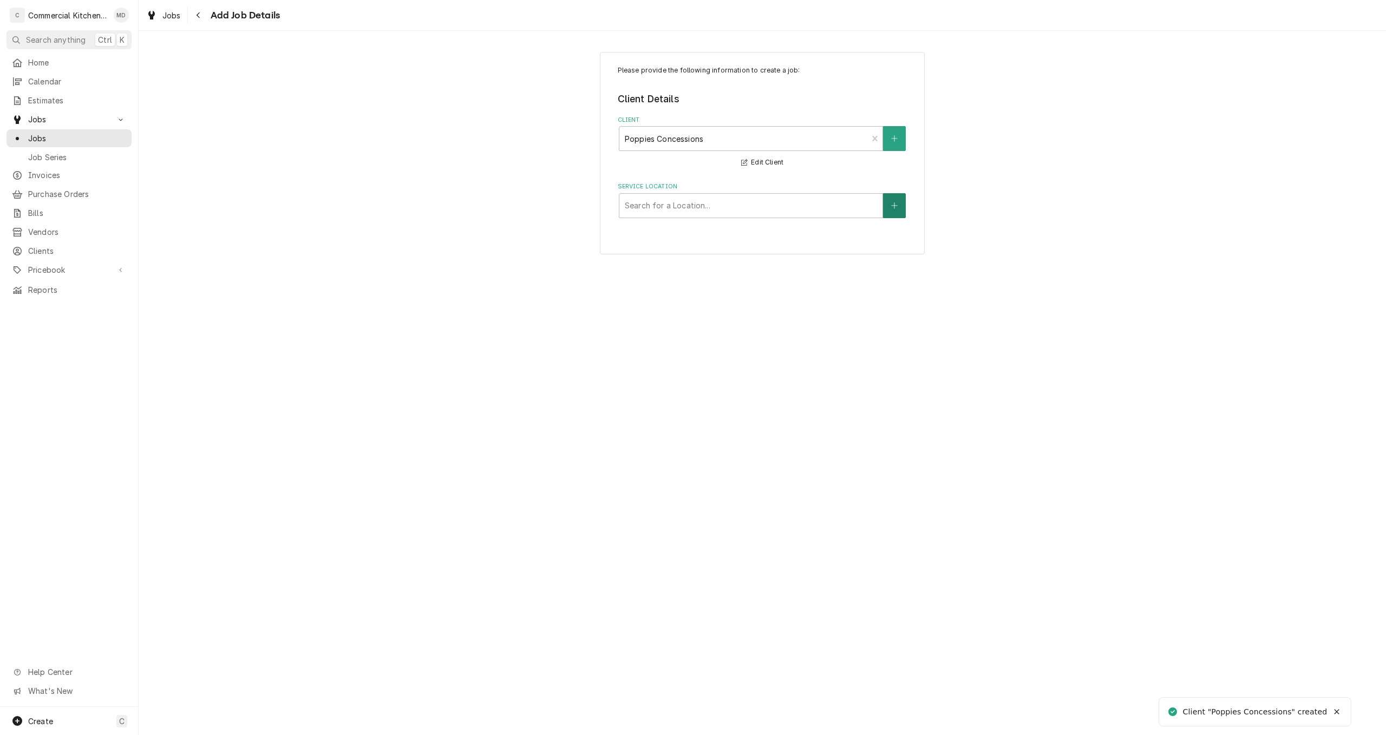
click at [894, 208] on icon "Create New Location" at bounding box center [894, 205] width 6 height 6
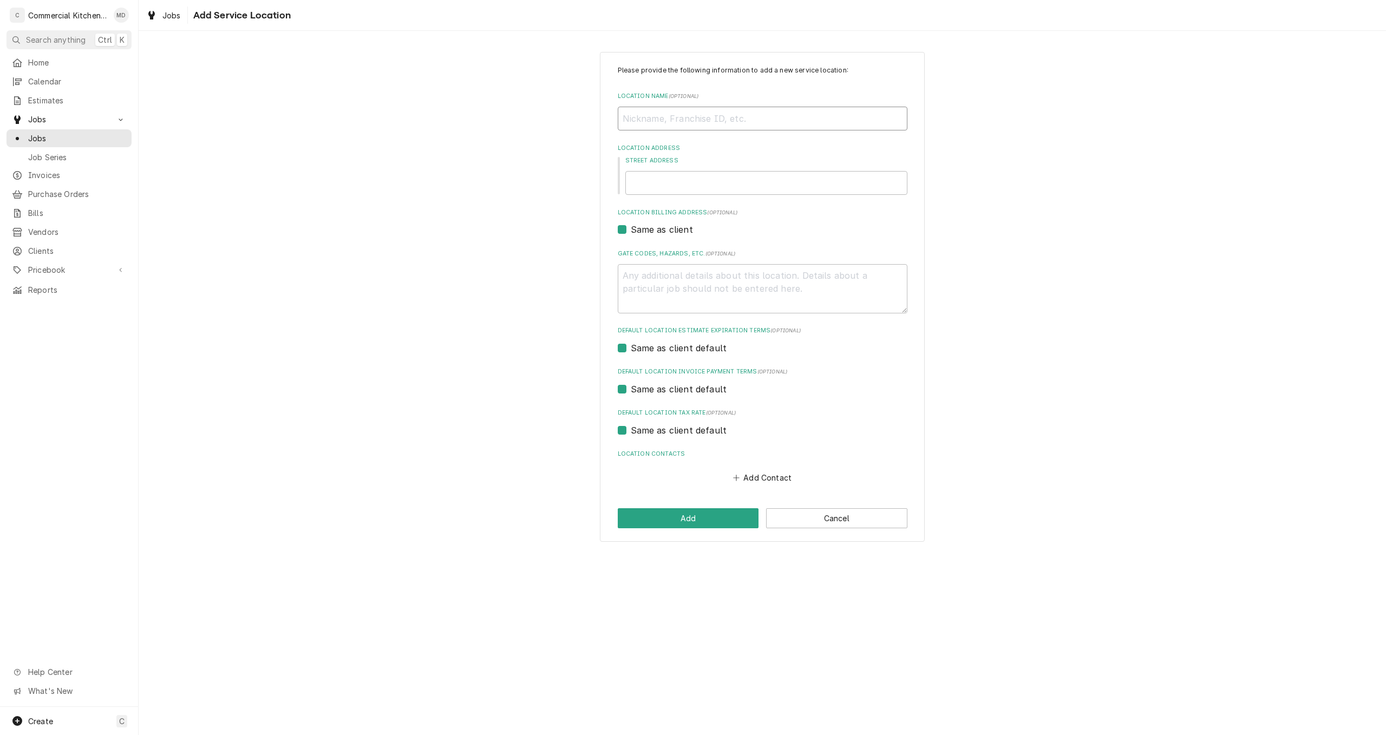
click at [651, 117] on input "Location Name ( optional )" at bounding box center [763, 119] width 290 height 24
type textarea "x"
type input "P"
type textarea "x"
type input "Po"
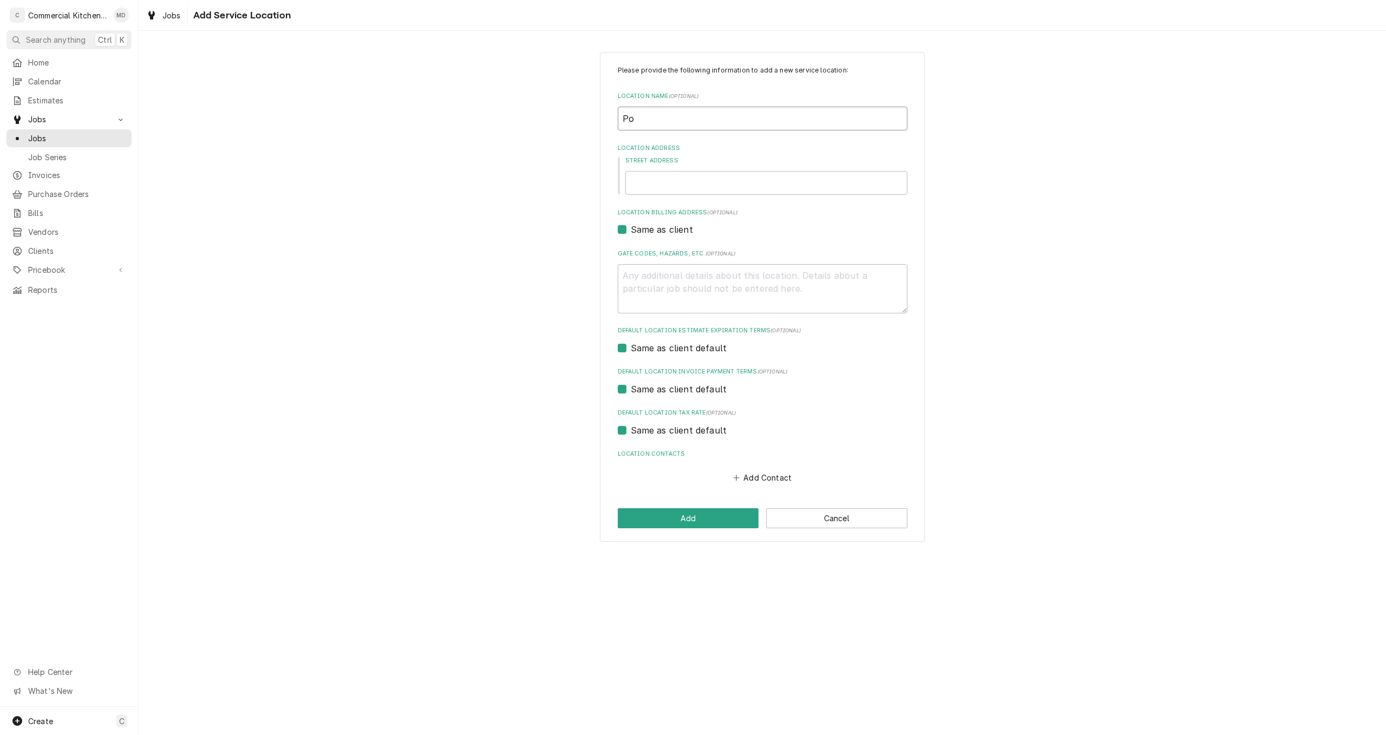
type textarea "x"
type input "Pop"
type textarea "x"
type input "Popp"
type textarea "x"
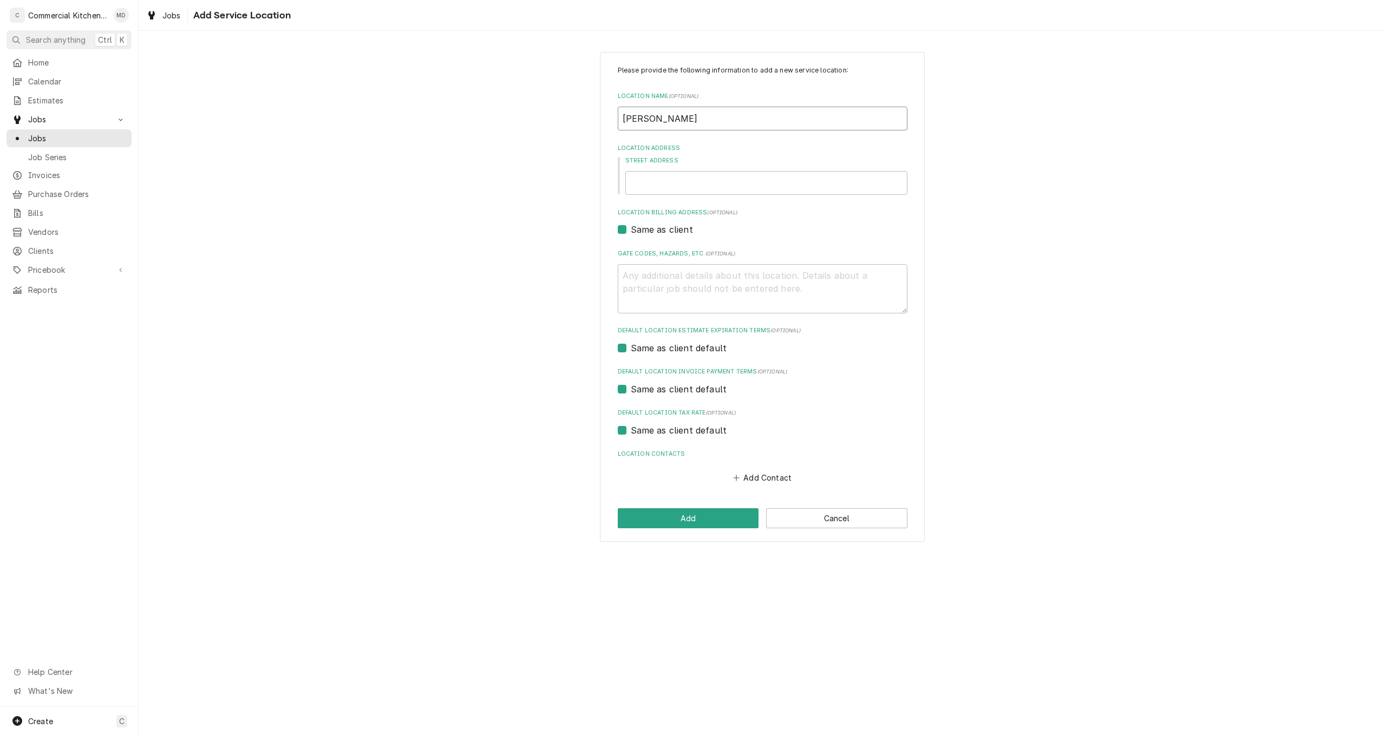
type input "Poppi"
type textarea "x"
type input "Poppie"
type textarea "x"
type input "Poppies"
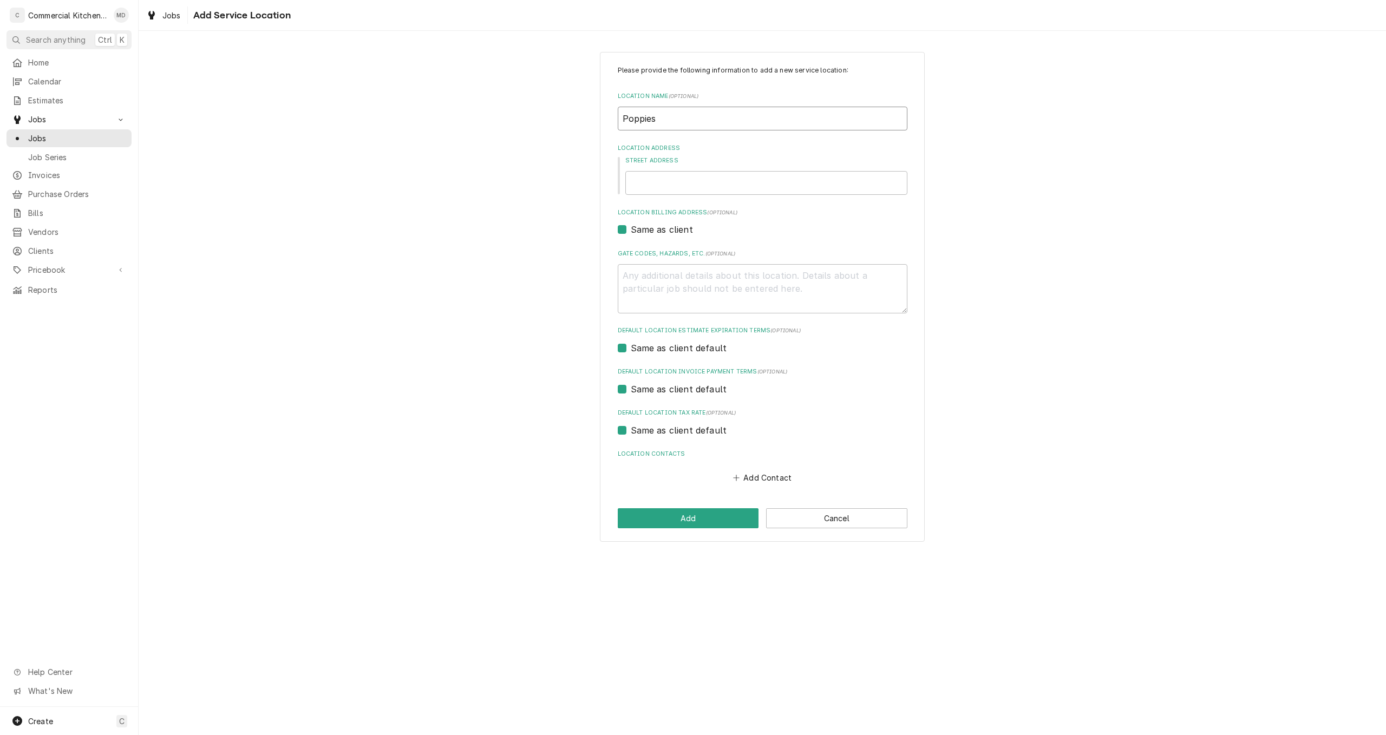
type textarea "x"
type input "Poppies"
click at [666, 184] on input "Street Address" at bounding box center [766, 183] width 282 height 24
type textarea "x"
type input "P"
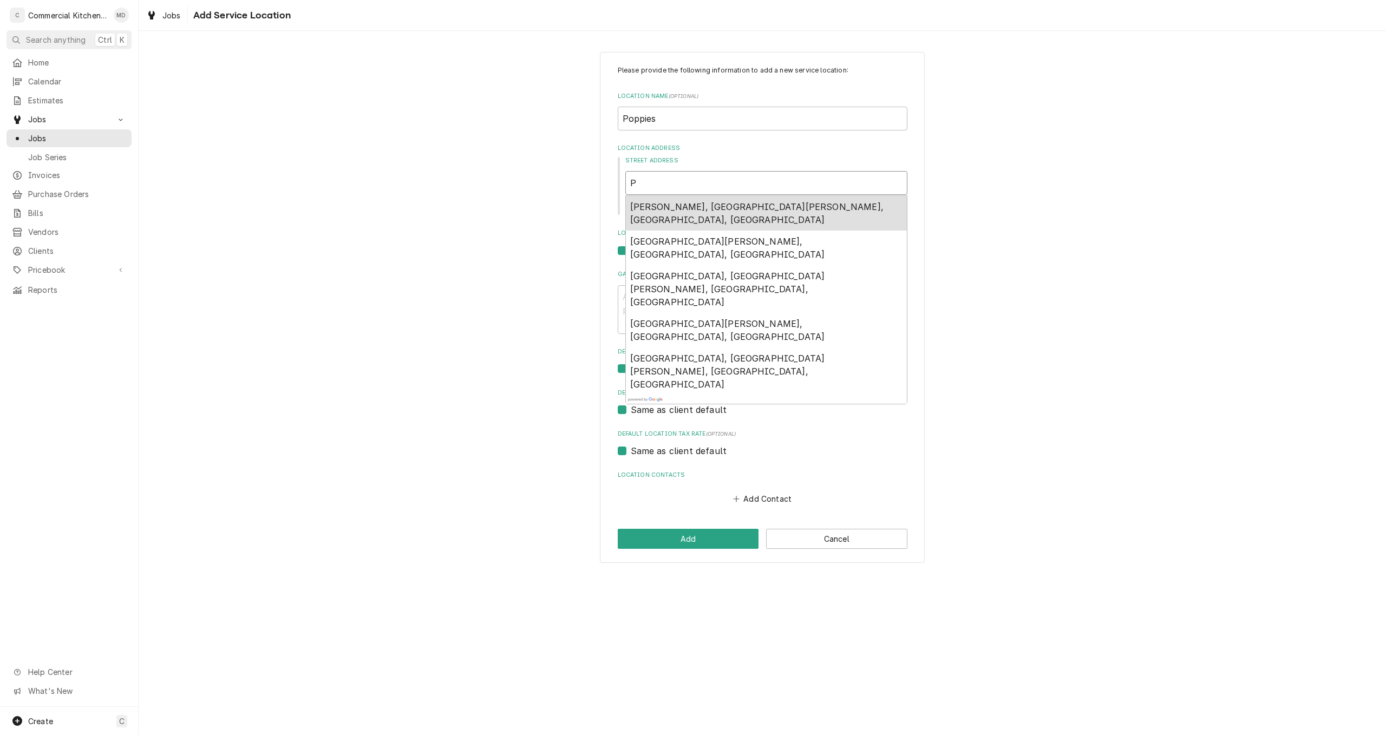
type textarea "x"
type input "Po"
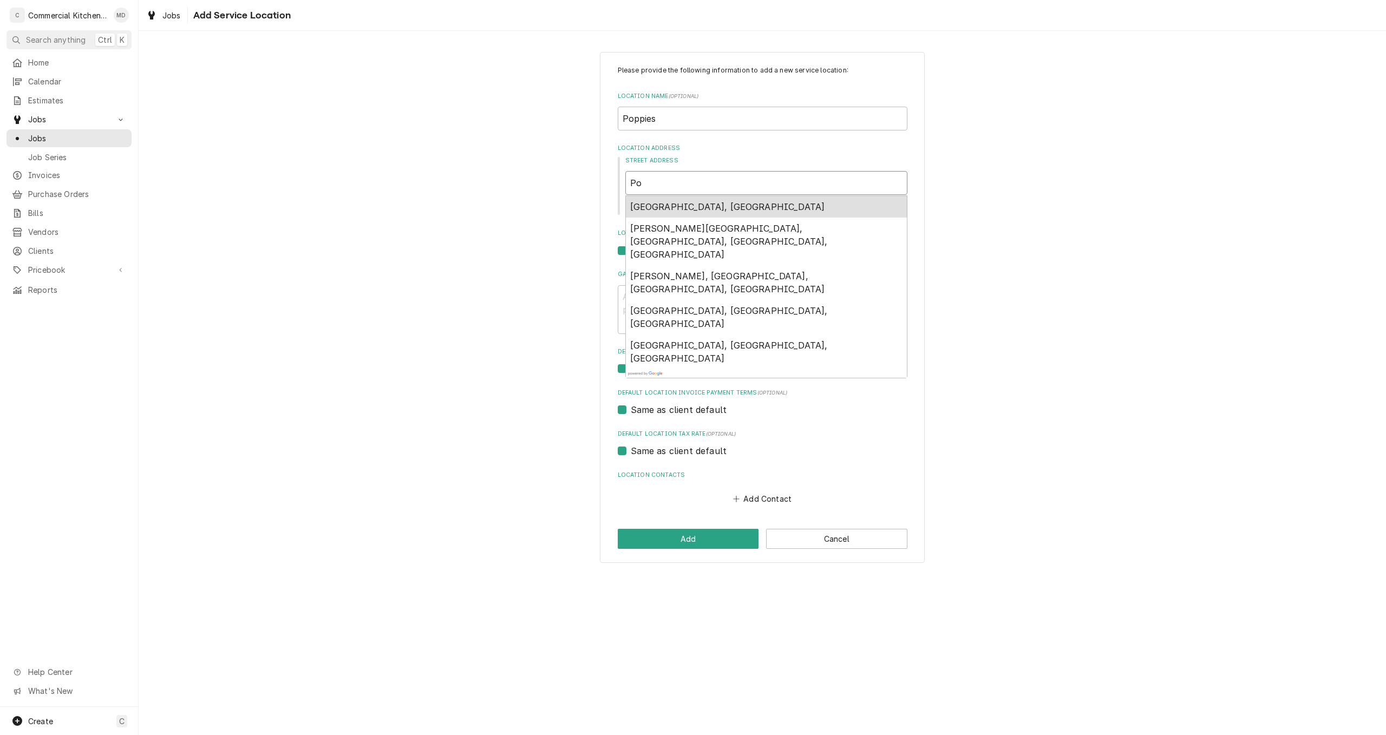
type textarea "x"
type input "P"
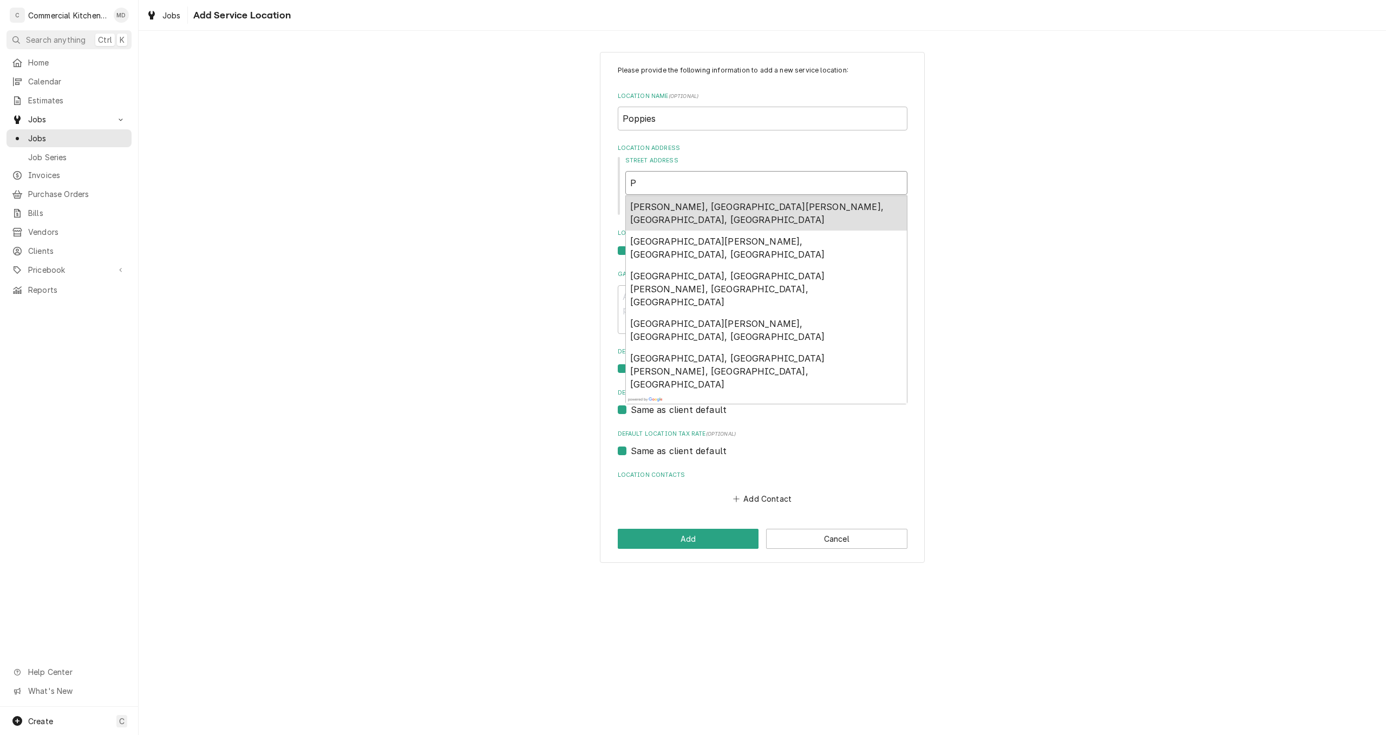
type textarea "x"
type input "PO"
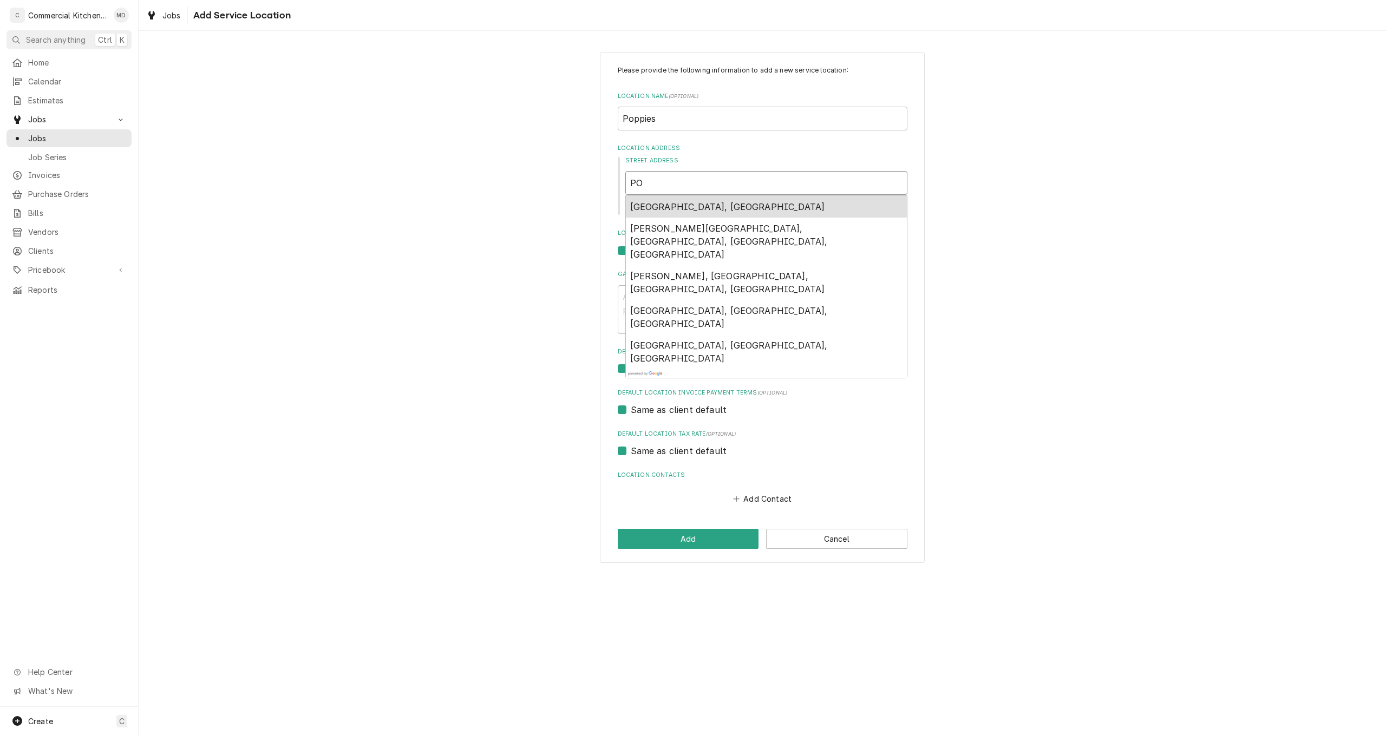
type textarea "x"
type input "PO"
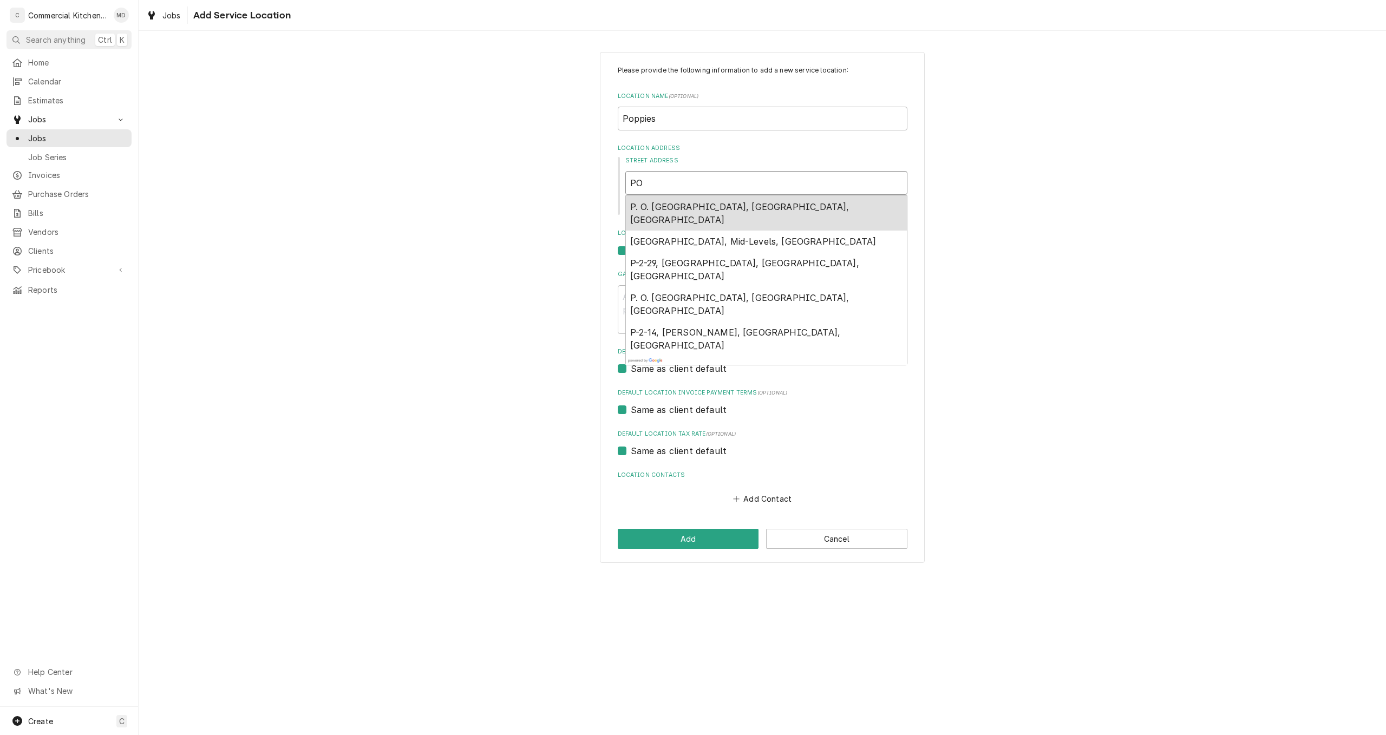
type textarea "x"
type input "PO b"
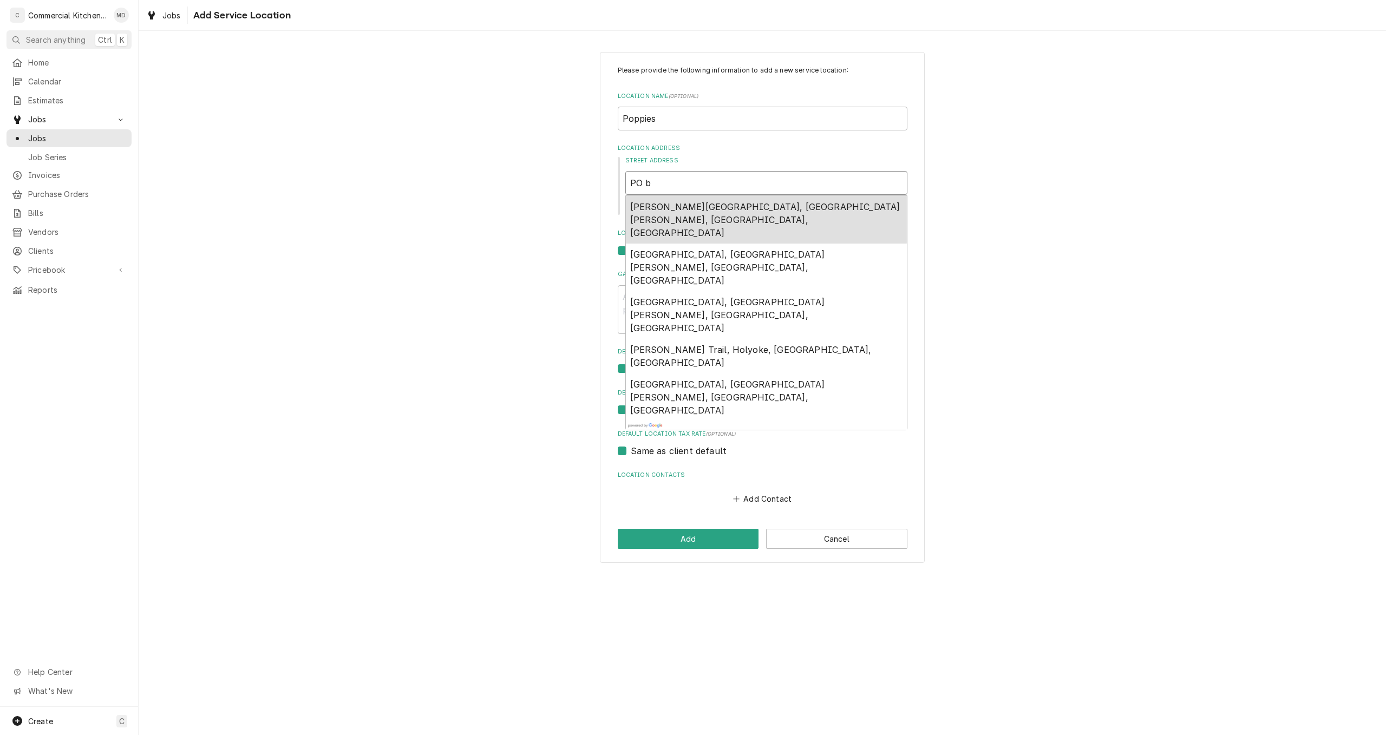
type textarea "x"
type input "PO bo"
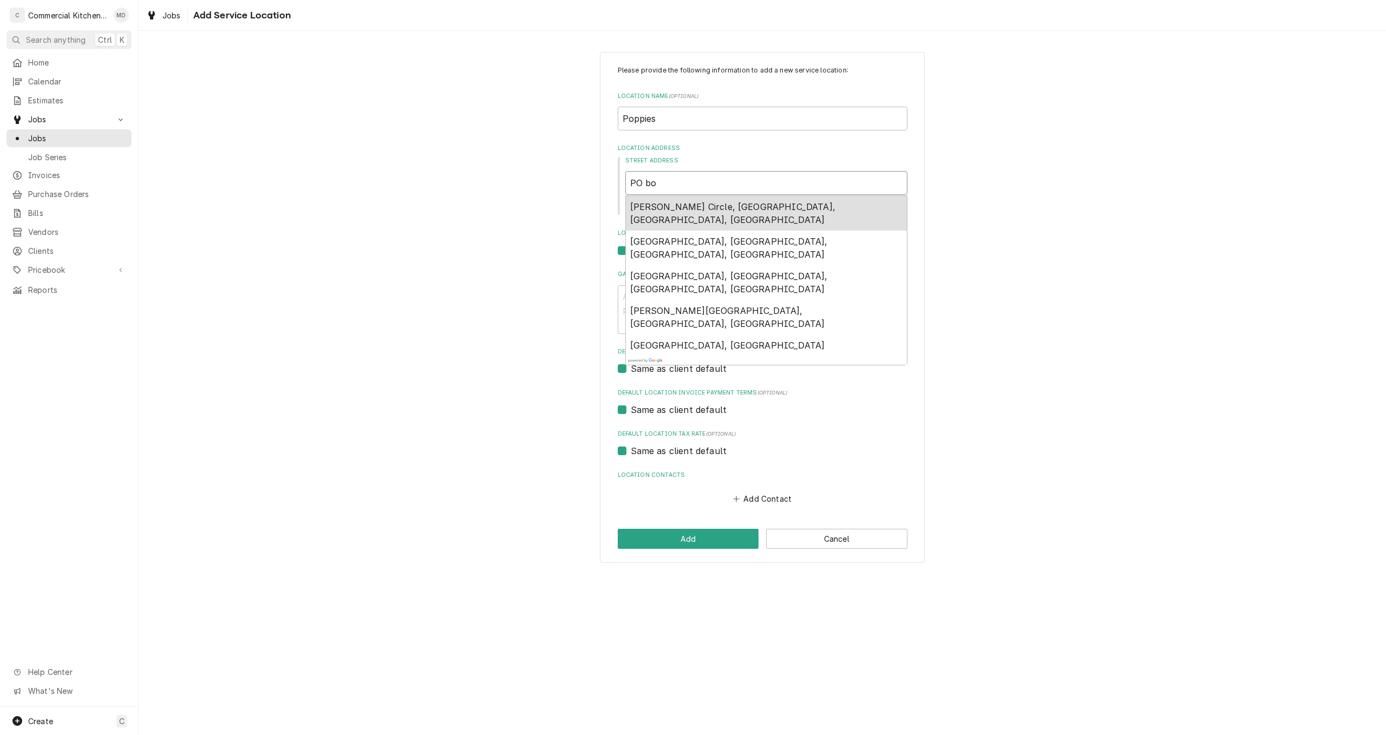
type textarea "x"
type input "PO box"
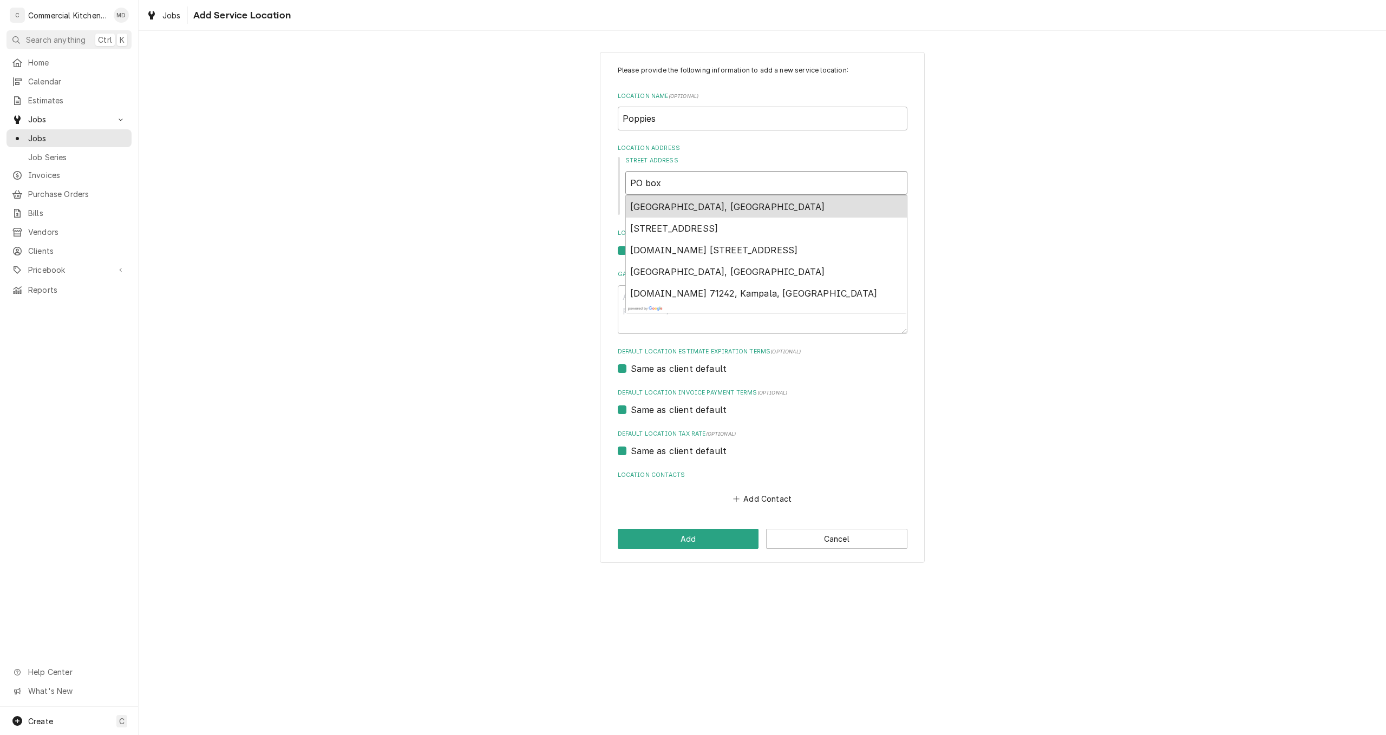
type textarea "x"
type input "PO box1"
type textarea "x"
type input "PO box18"
type textarea "x"
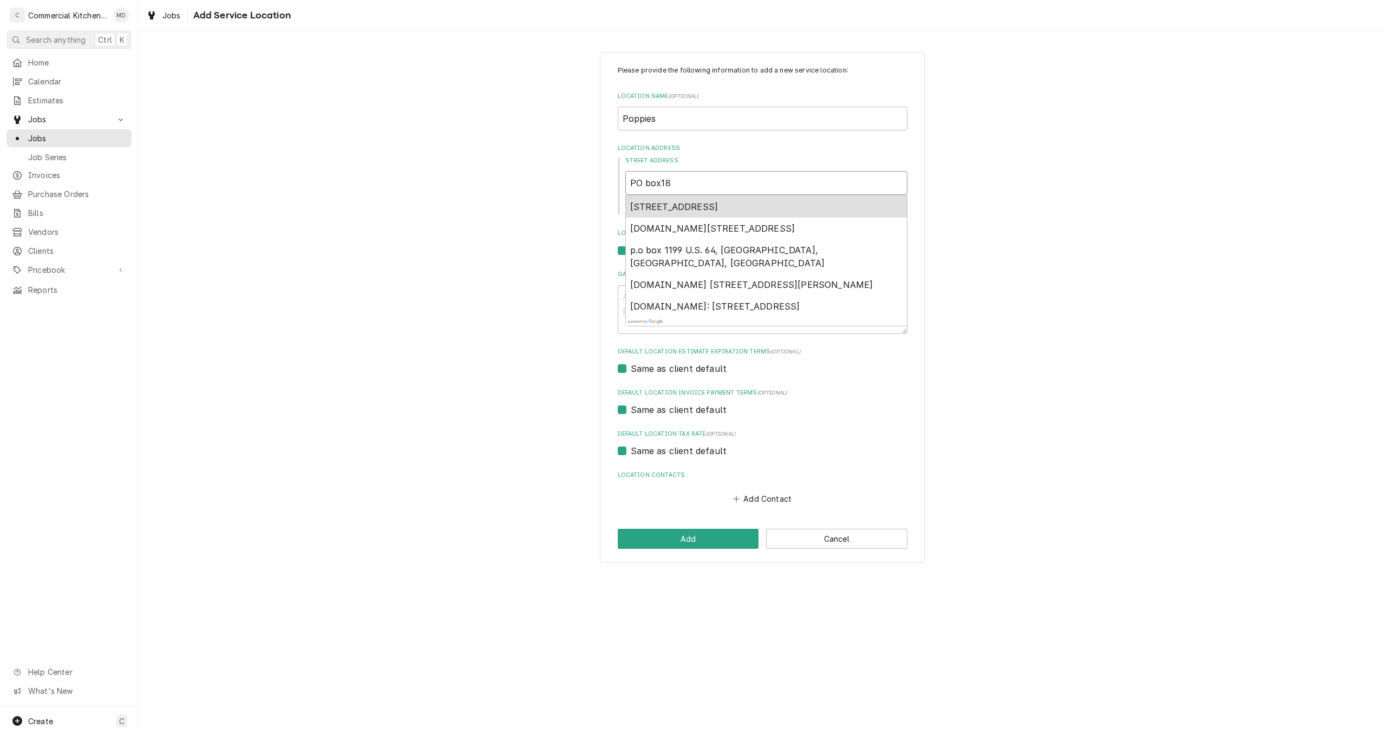
type input "PO box188"
type textarea "x"
type input "PO box188"
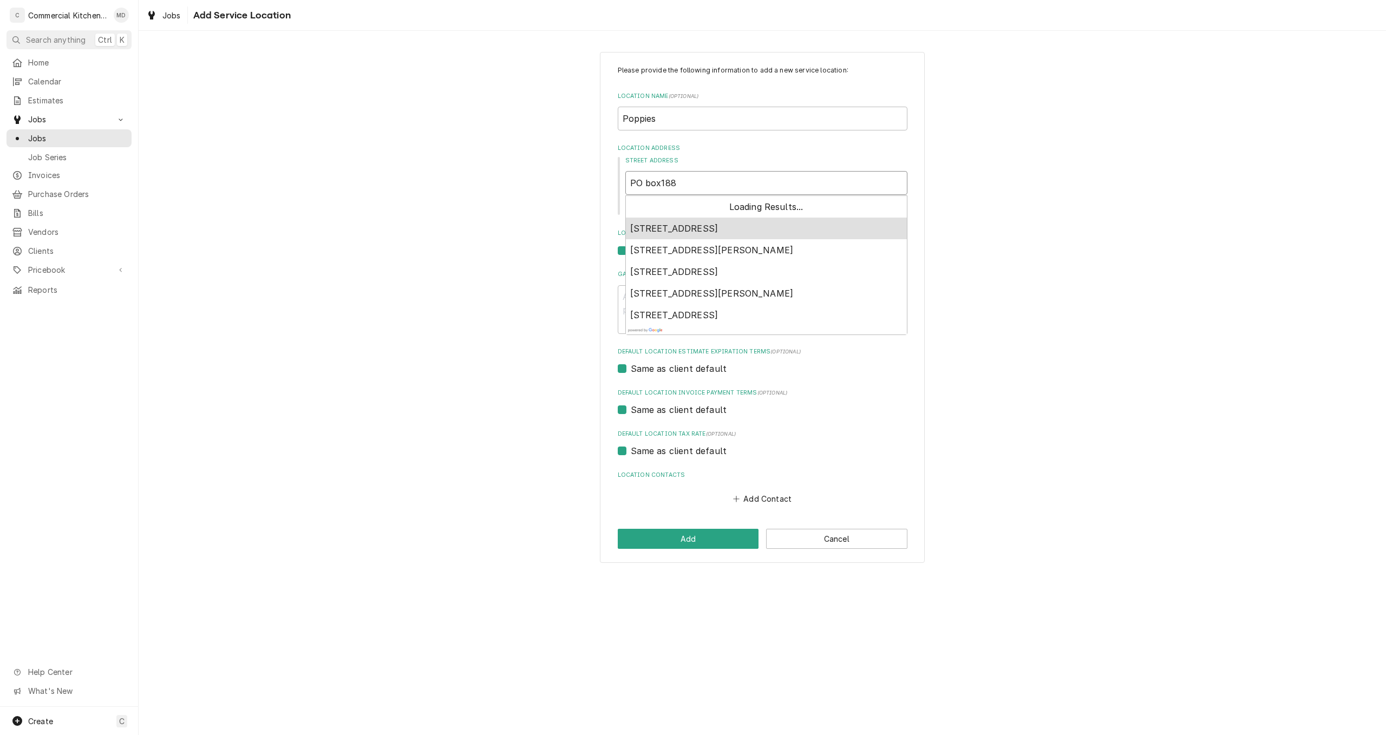
type textarea "x"
type input "PO box188 c"
type textarea "x"
type input "PO box188 cu"
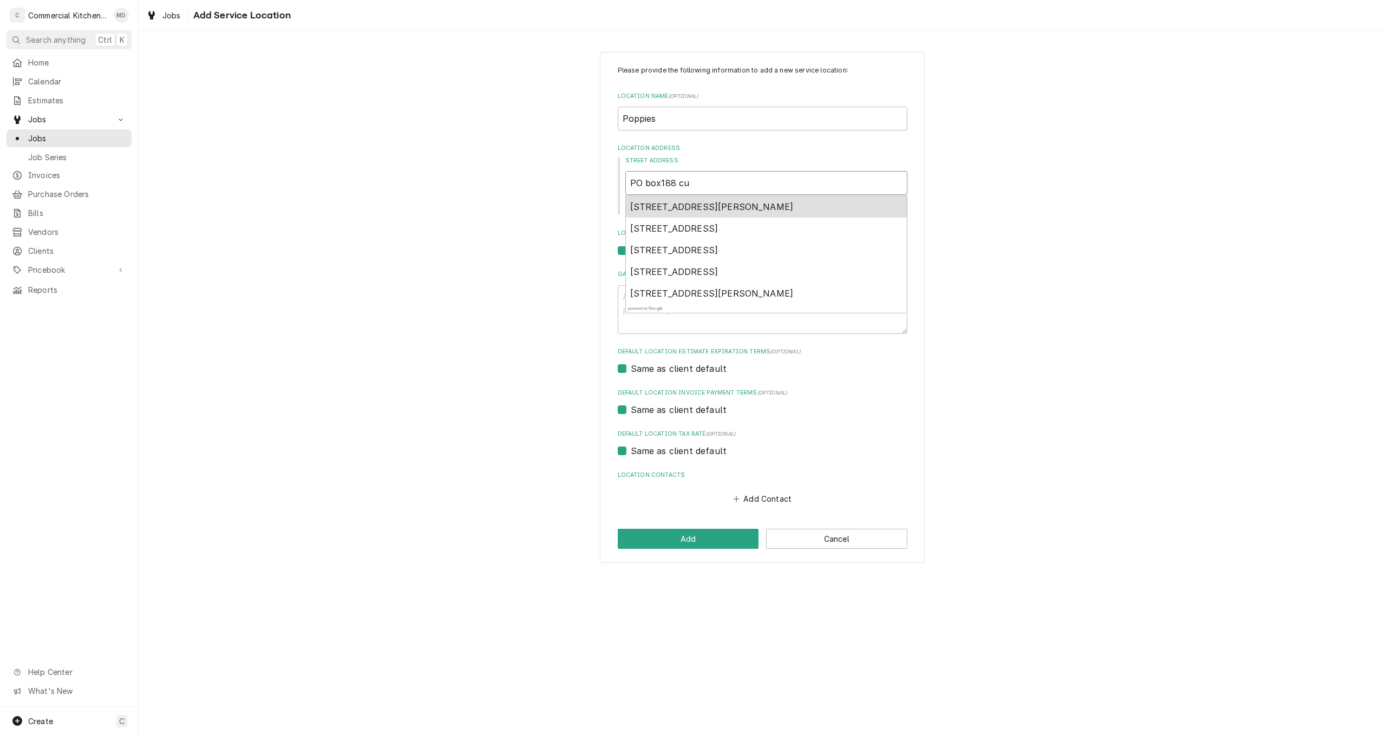
type textarea "x"
type input "PO box188 cum"
type textarea "x"
type input "PO box188 cumm"
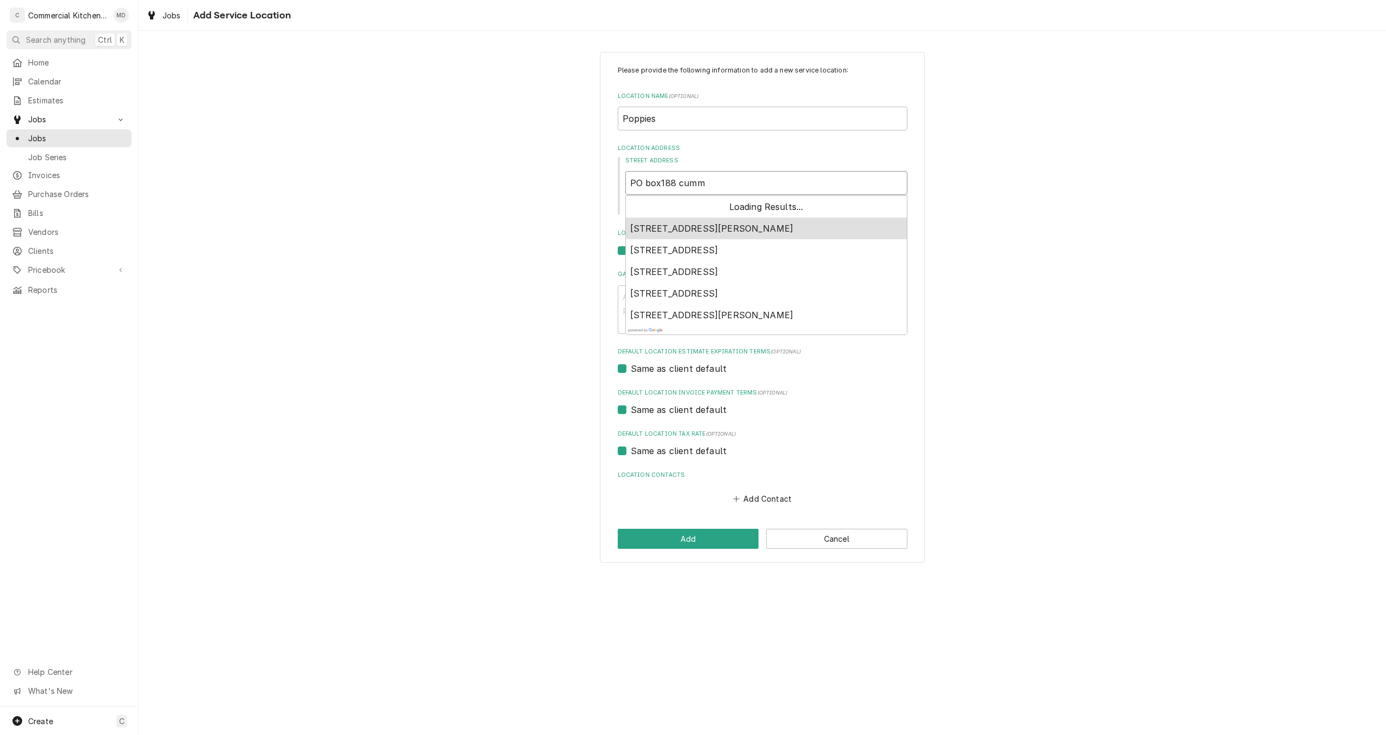
type textarea "x"
type input "PO box188 cummi"
type textarea "x"
type input "PO box188 cummin"
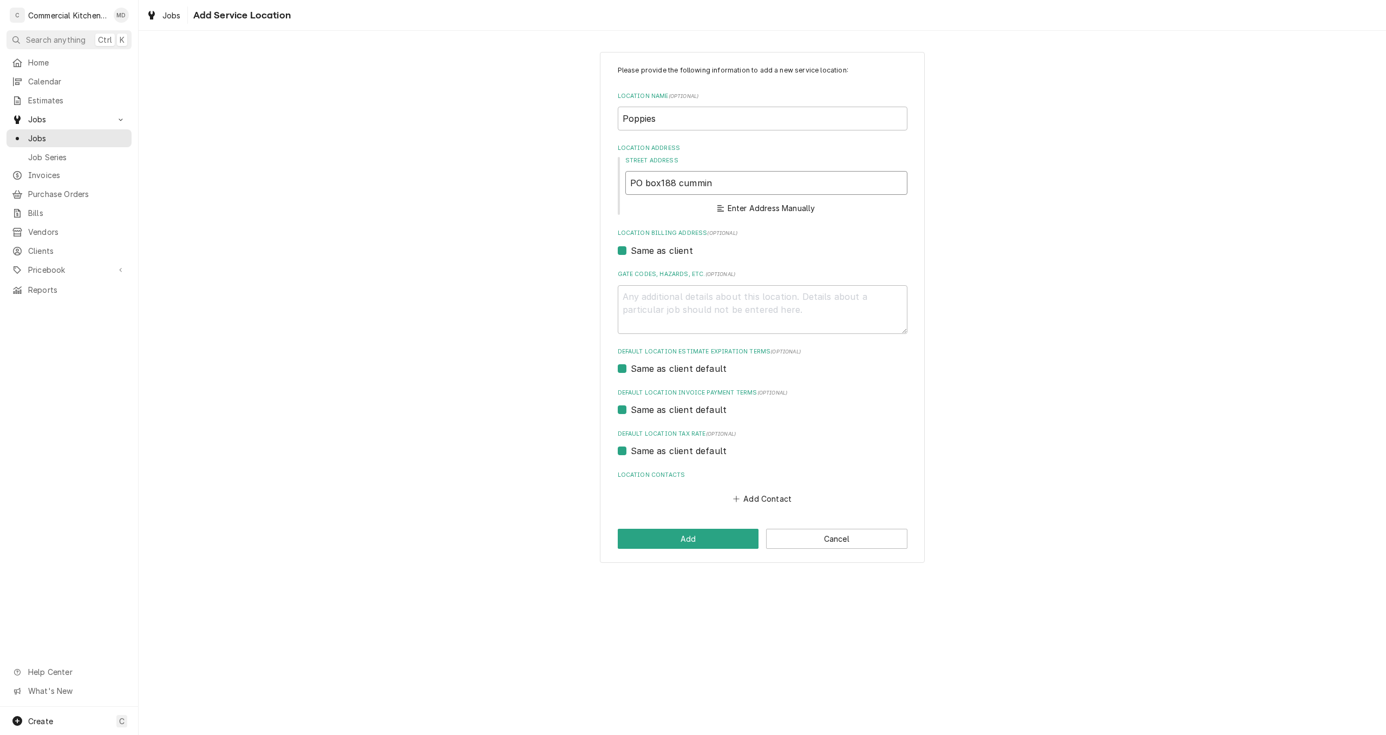
type textarea "x"
type input "PO box188 cumming"
type textarea "x"
type input "PO box188 cummingt"
type textarea "x"
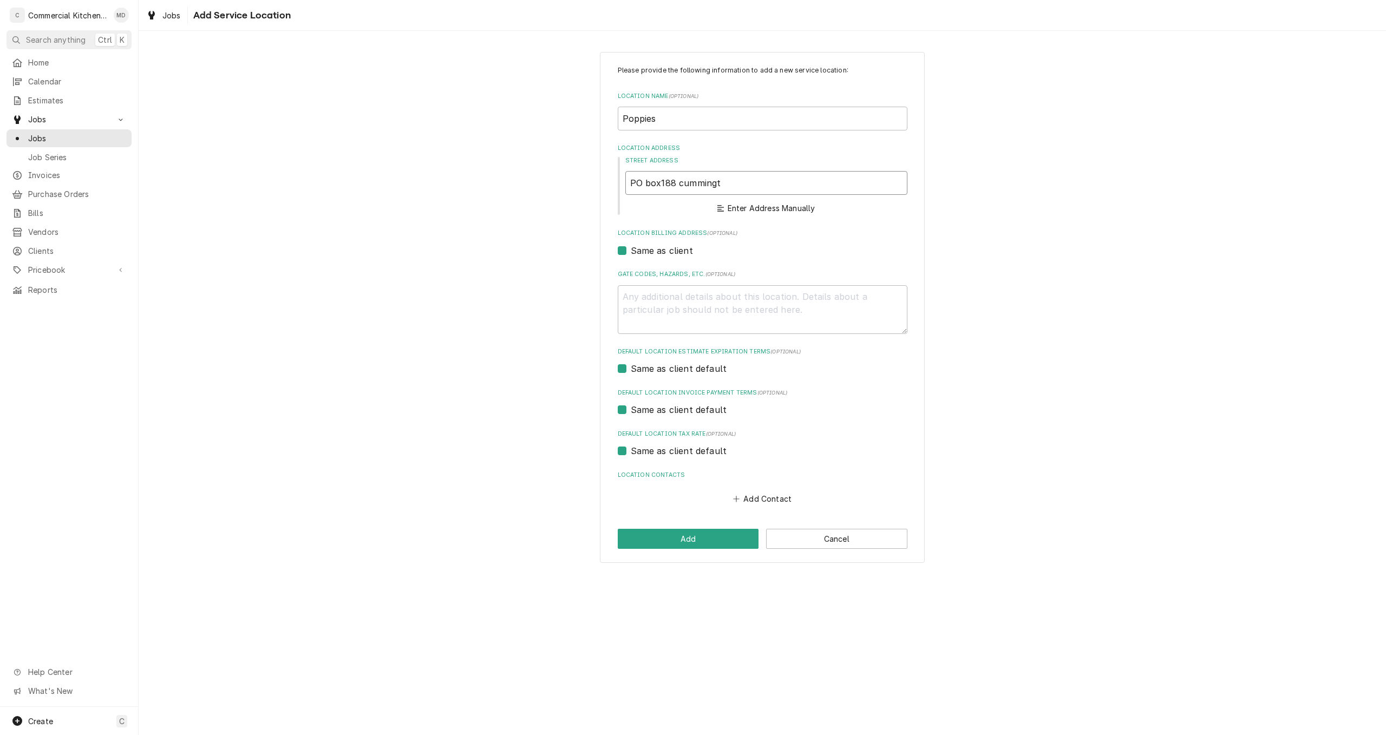
type input "PO box188 cummingto"
type textarea "x"
type input "PO box188 cummington"
type textarea "x"
type input "PO box188 cummington"
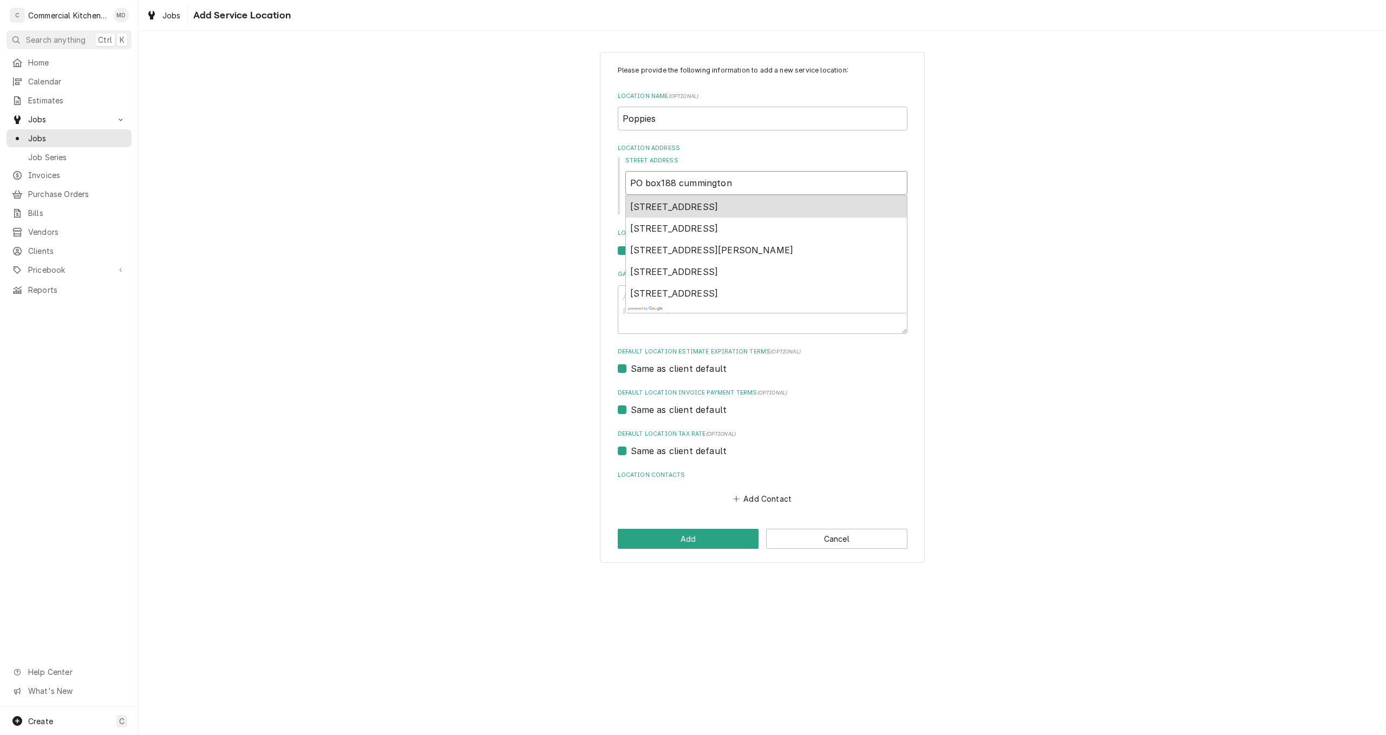
type textarea "x"
type input "PO box188 cummington m"
type textarea "x"
type input "PO box188 cummington ma"
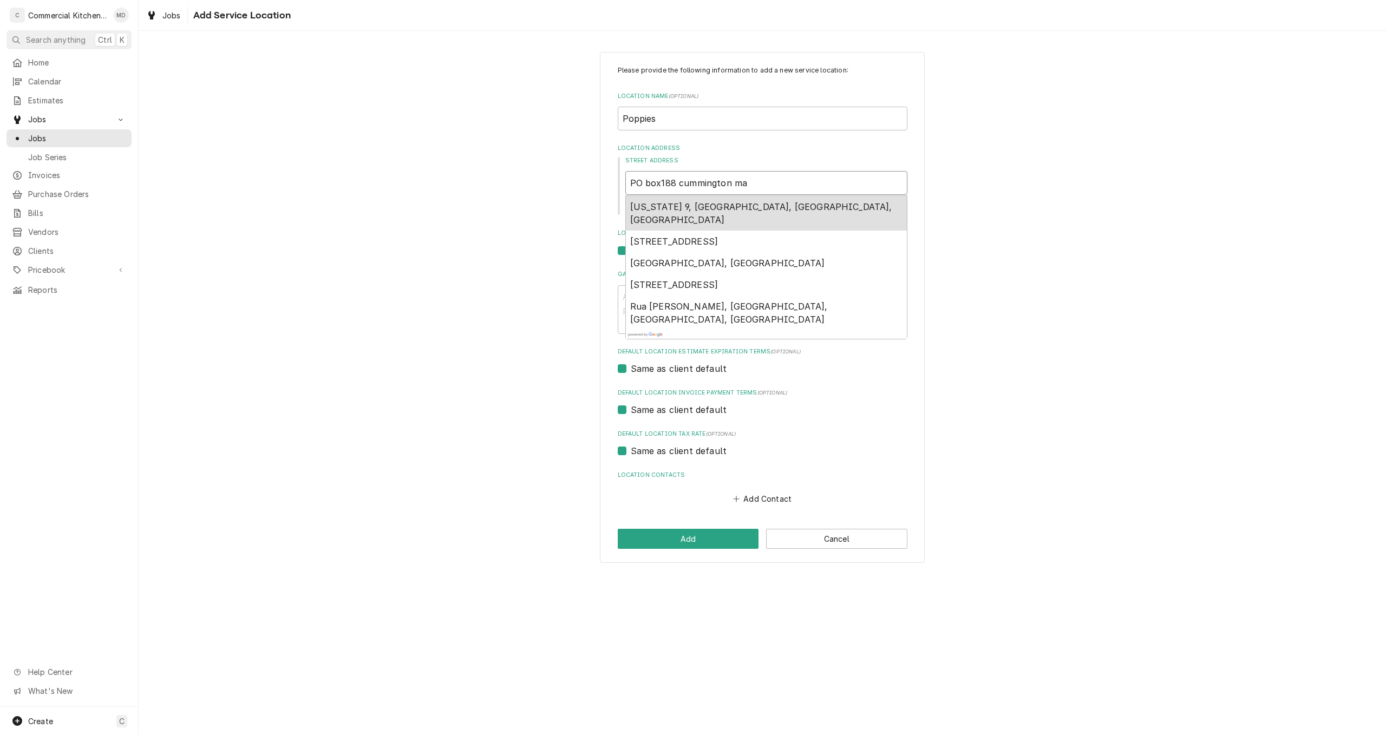
click at [788, 205] on span "Massachusetts 9, Cummington, MA, USA" at bounding box center [761, 213] width 262 height 24
type textarea "x"
type input "MA-9"
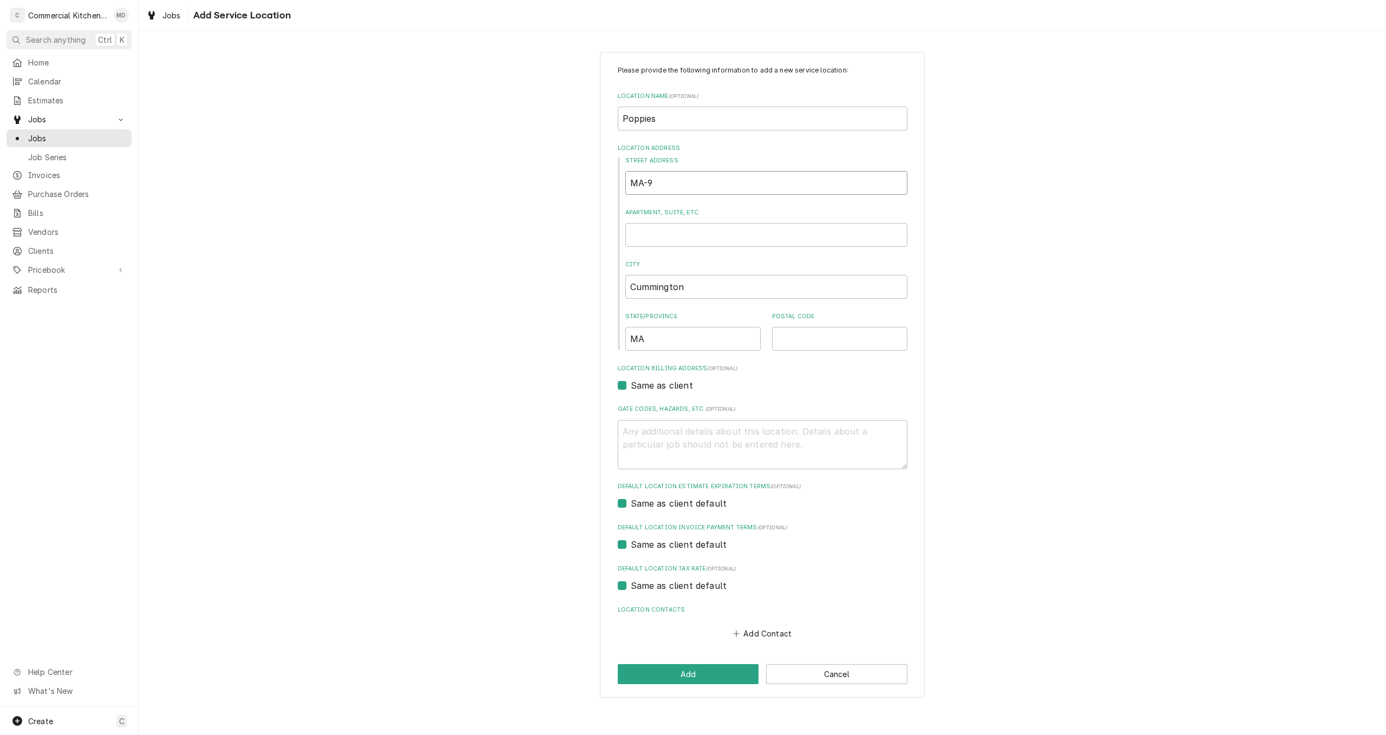
type textarea "x"
type input "MA-9"
click at [798, 335] on input "Postal Code" at bounding box center [839, 339] width 135 height 24
type textarea "x"
type input "0"
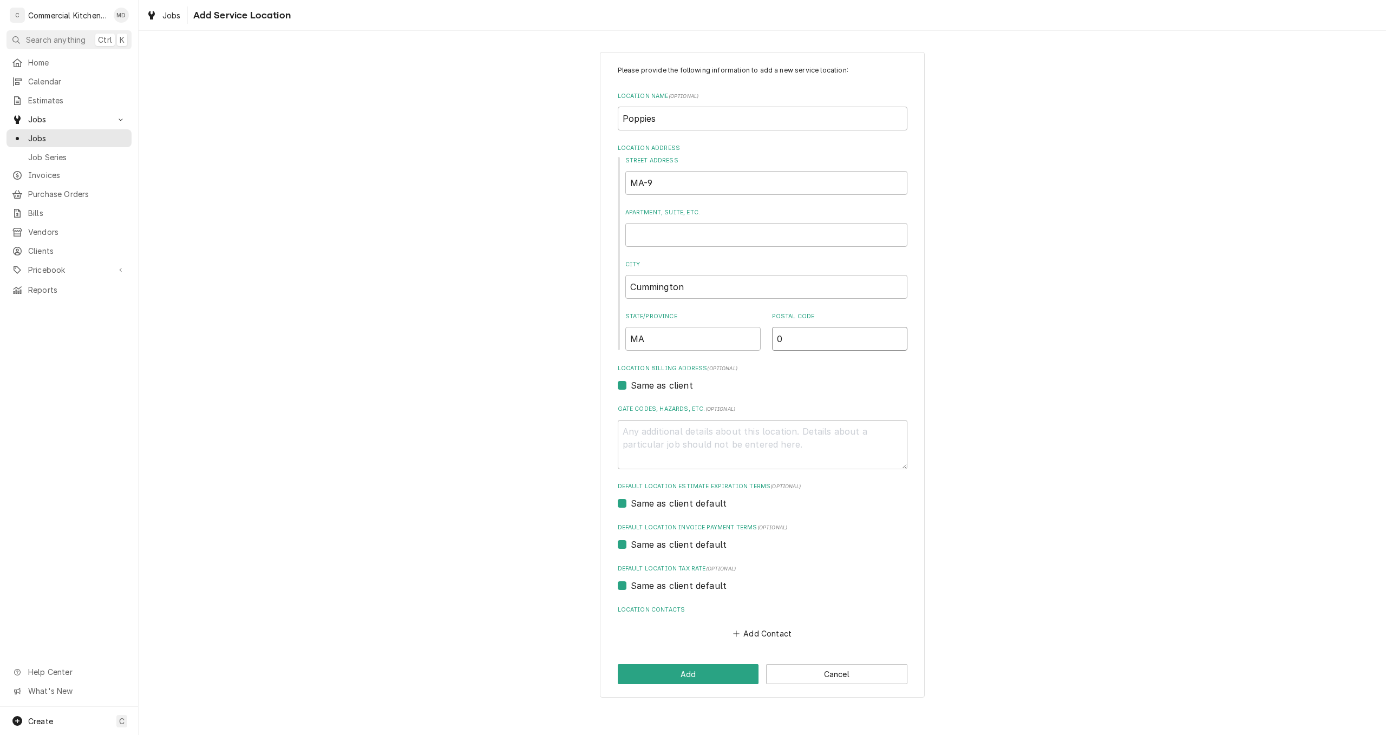
type textarea "x"
type input "01"
type textarea "x"
type input "010"
type textarea "x"
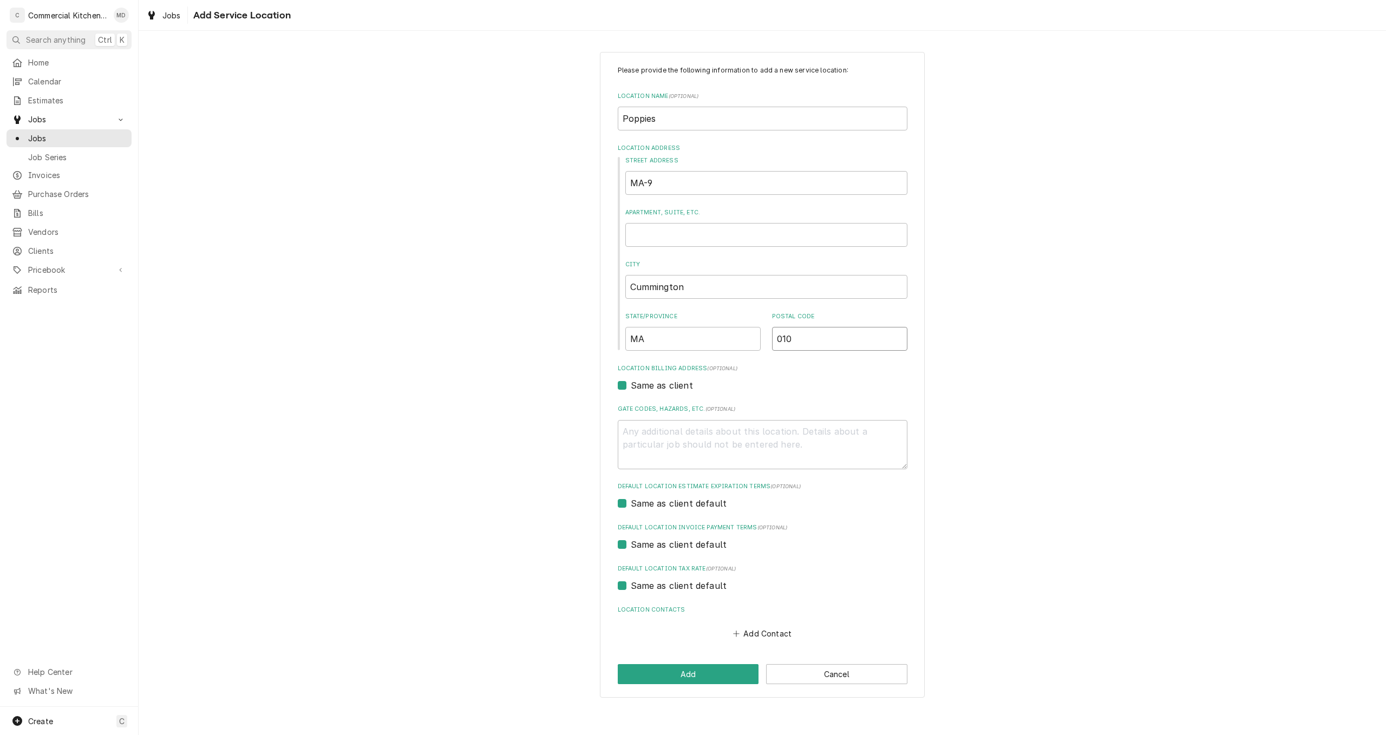
type input "0102"
type textarea "x"
type input "01026"
type textarea "x"
type input "01026"
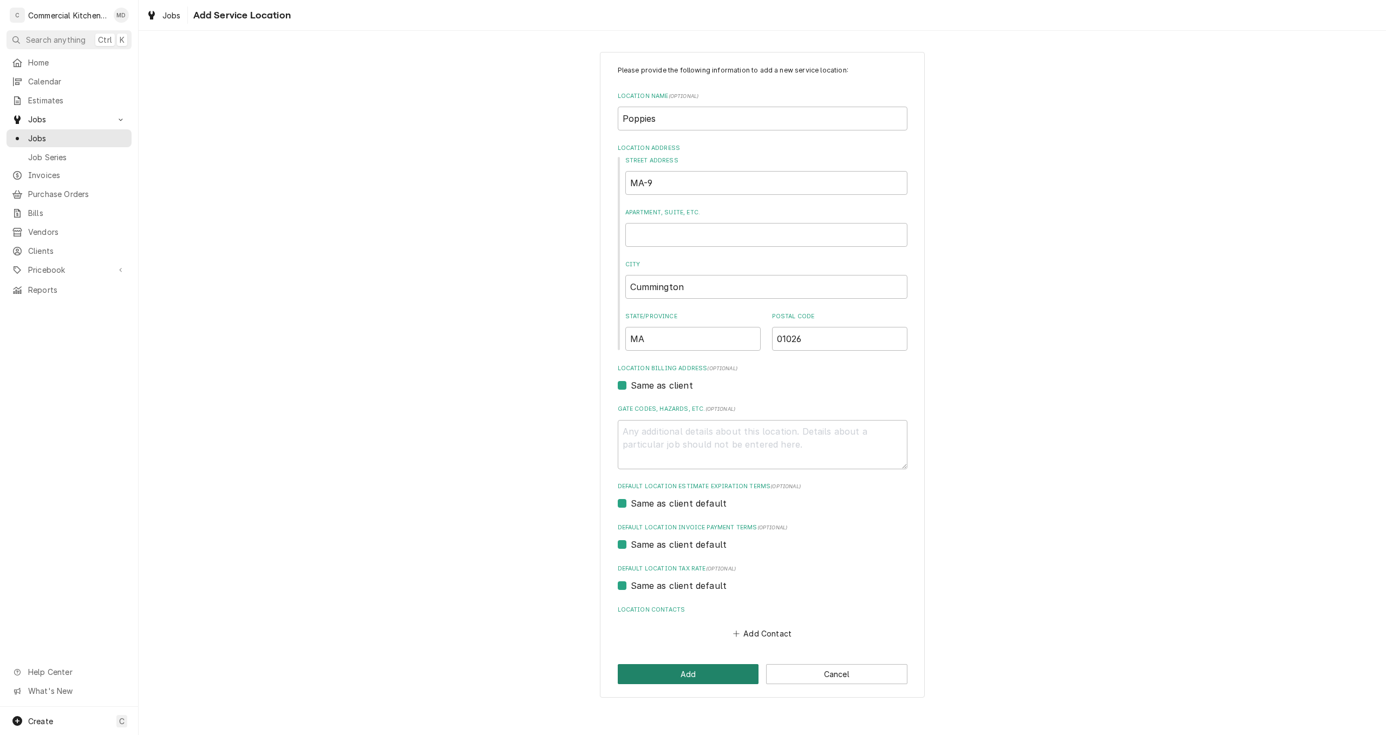
click at [706, 676] on button "Add" at bounding box center [688, 674] width 141 height 20
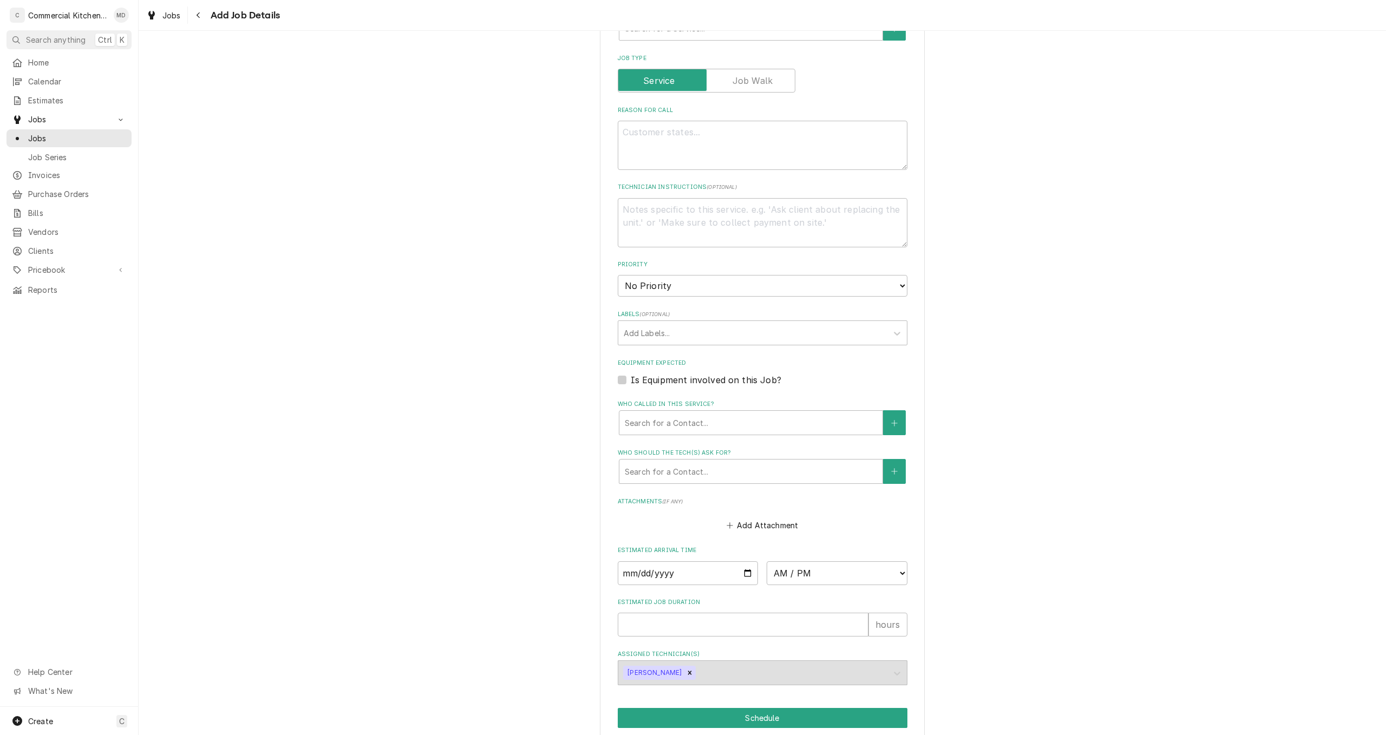
scroll to position [424, 0]
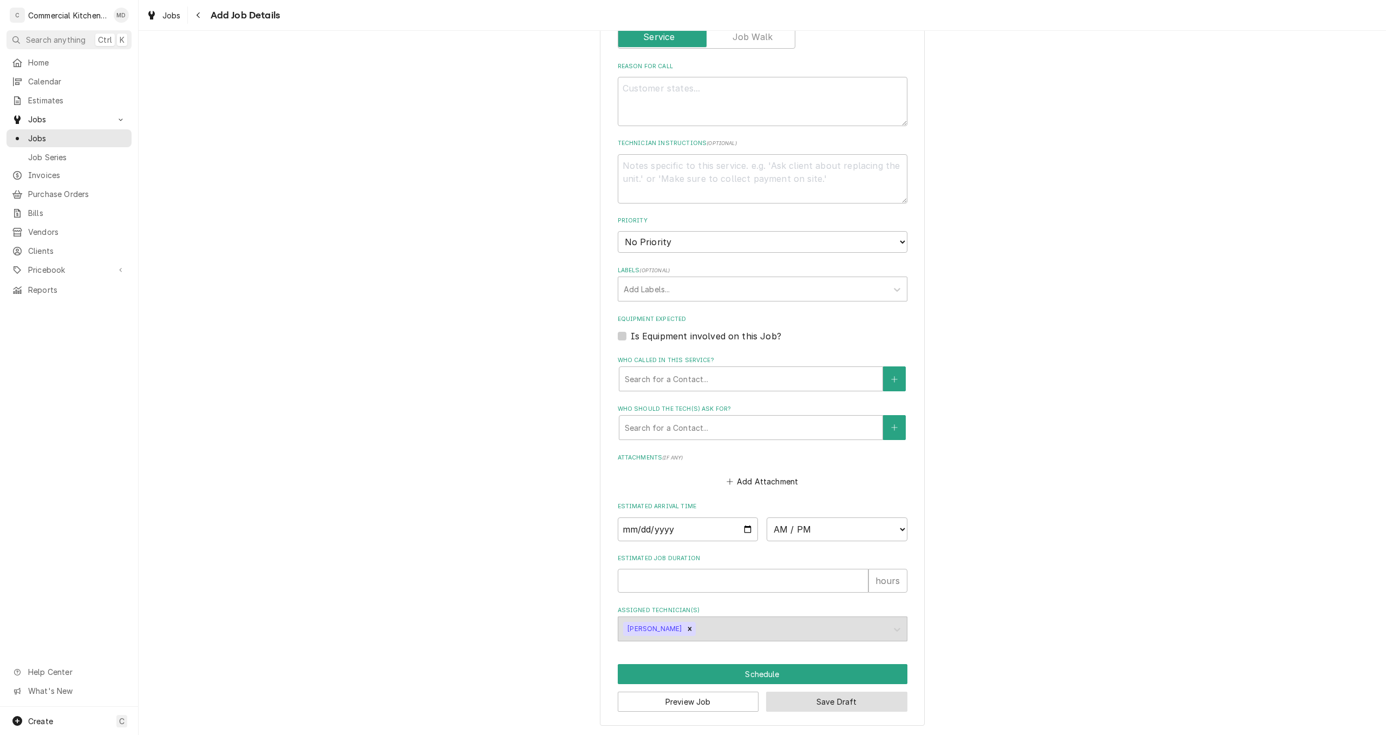
click at [850, 706] on button "Save Draft" at bounding box center [836, 702] width 141 height 20
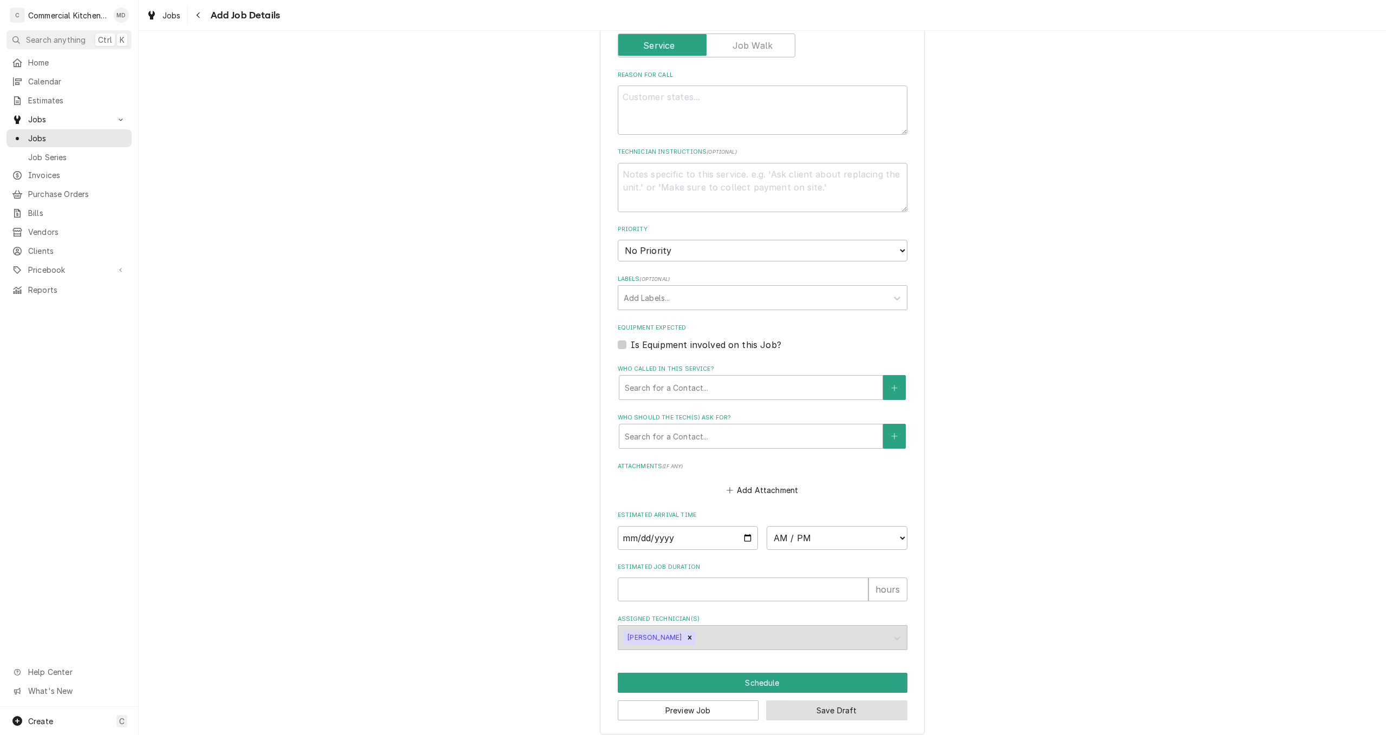
type textarea "x"
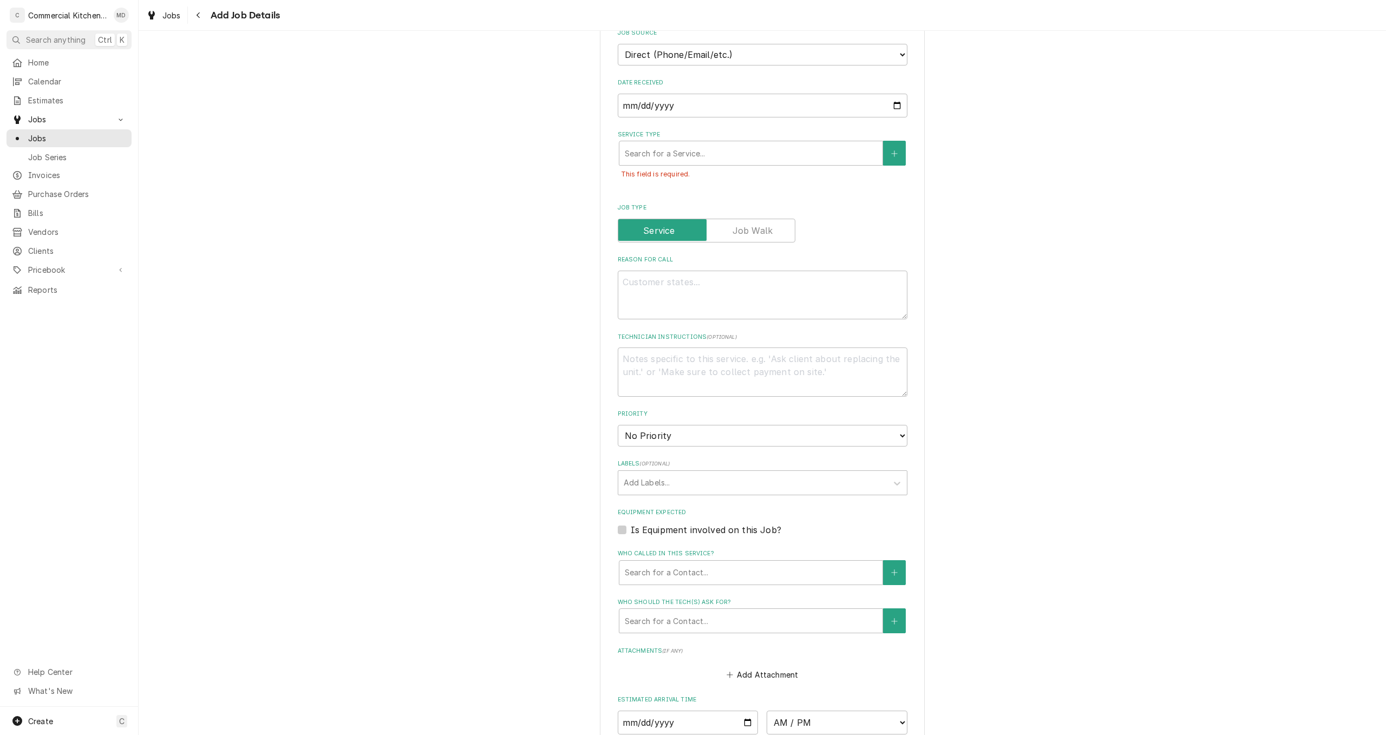
scroll to position [124, 0]
